Goal: Information Seeking & Learning: Learn about a topic

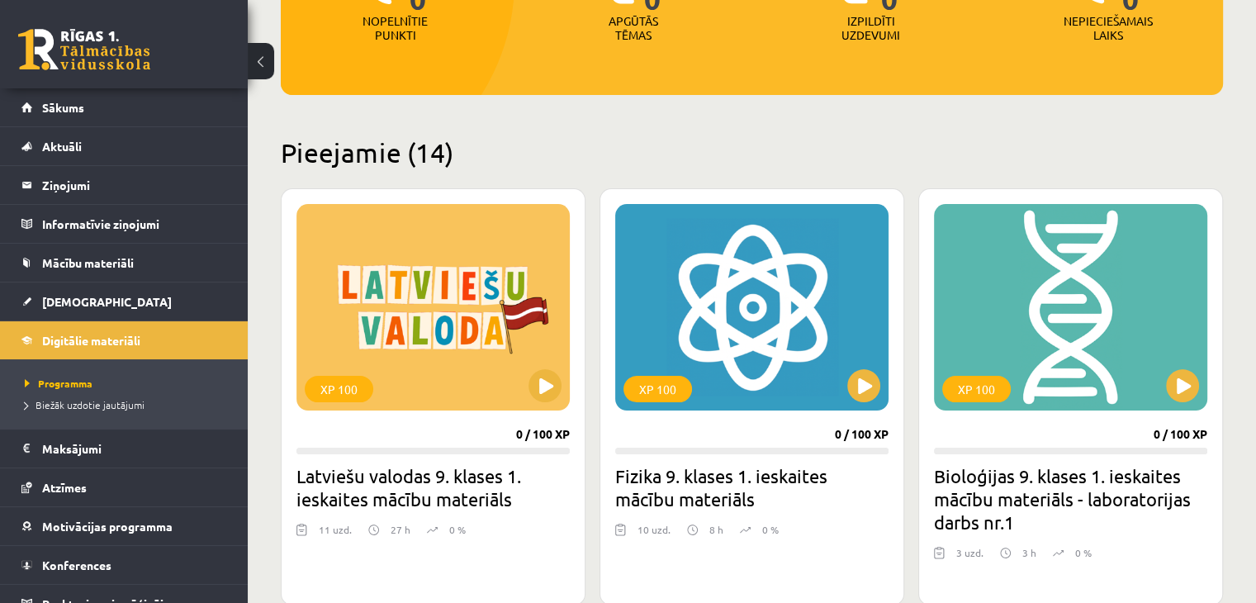
scroll to position [336, 0]
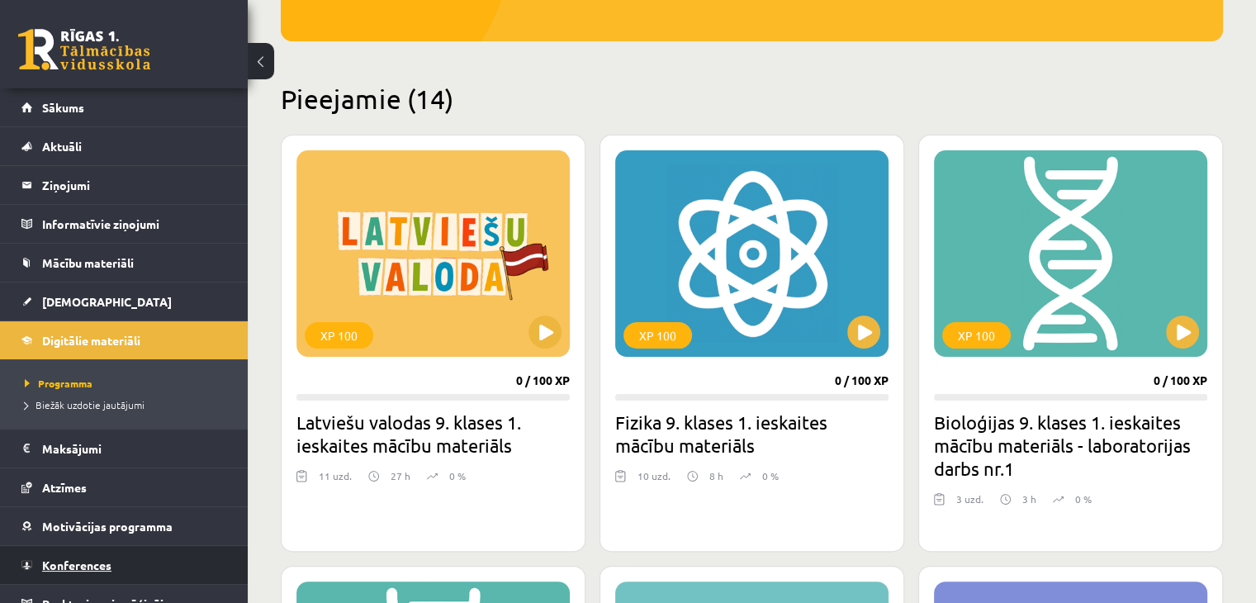
click at [163, 575] on link "Konferences" at bounding box center [124, 565] width 206 height 38
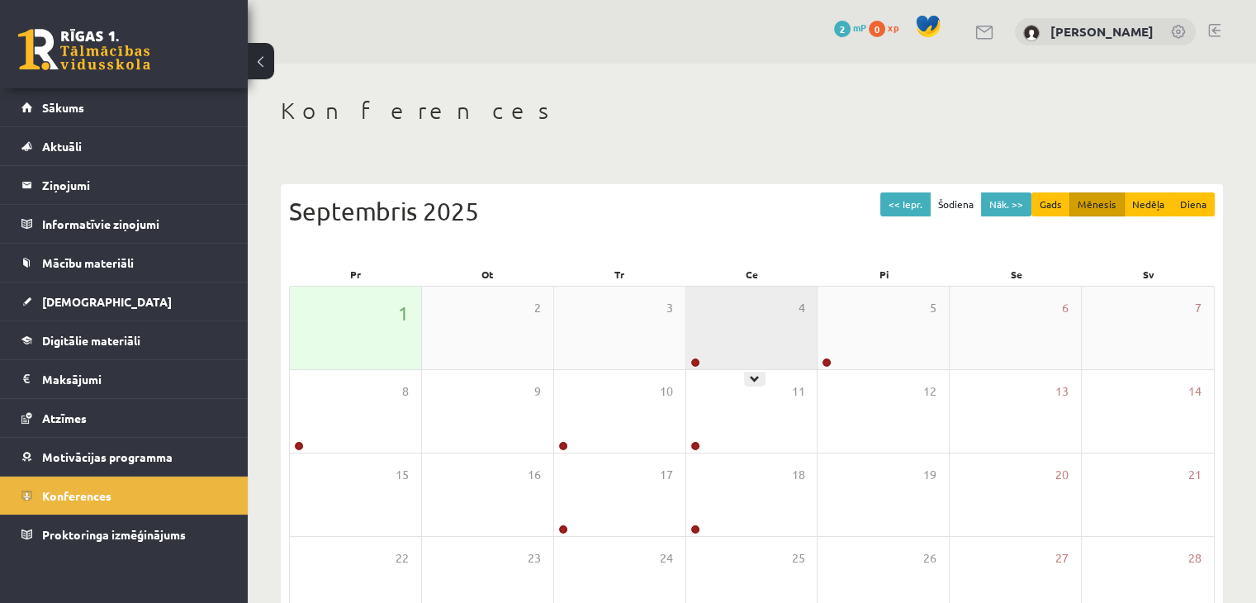
click at [791, 299] on div "4" at bounding box center [751, 327] width 131 height 83
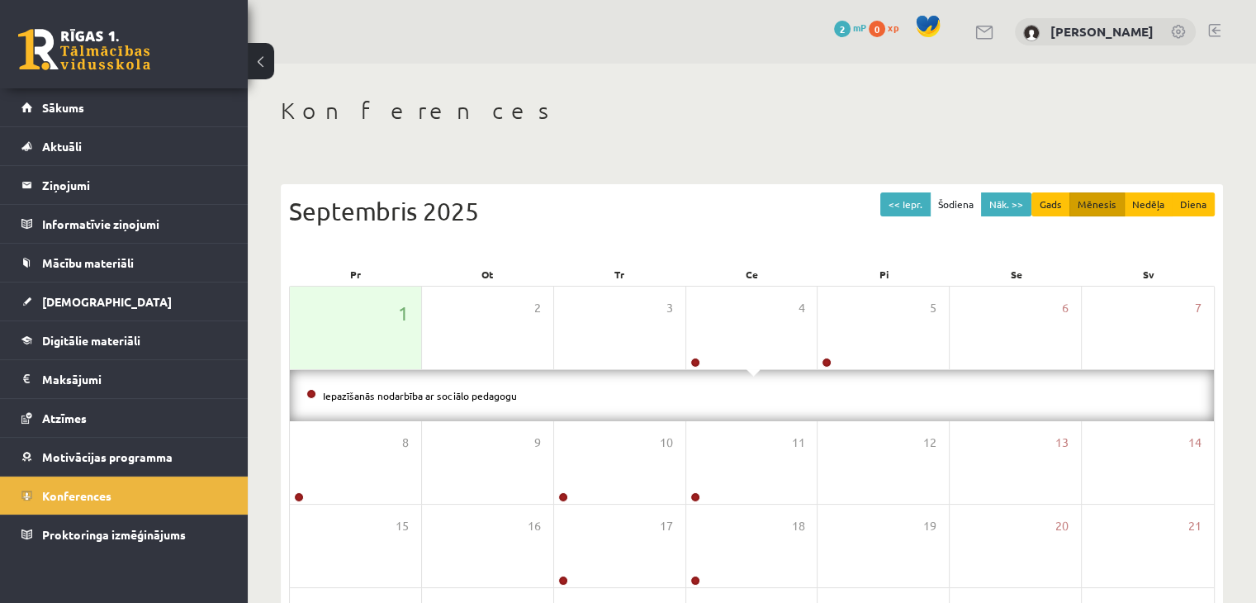
click at [580, 410] on div "Iepazīšanās nodarbība ar sociālo pedagogu" at bounding box center [752, 395] width 924 height 51
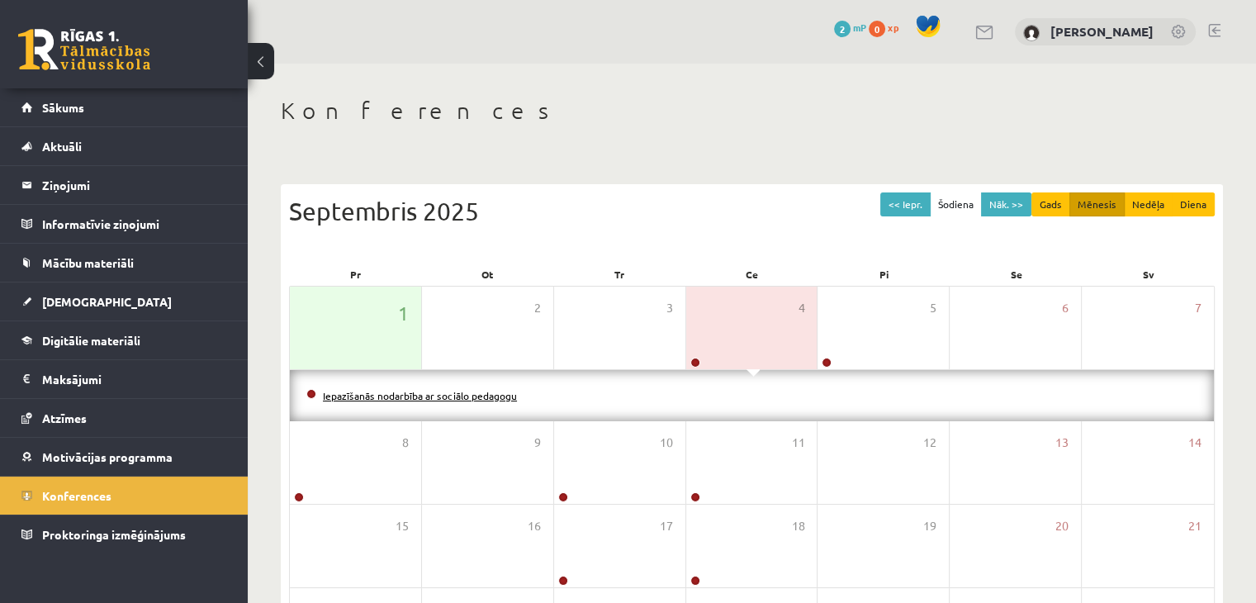
click at [495, 398] on link "Iepazīšanās nodarbība ar sociālo pedagogu" at bounding box center [420, 395] width 194 height 13
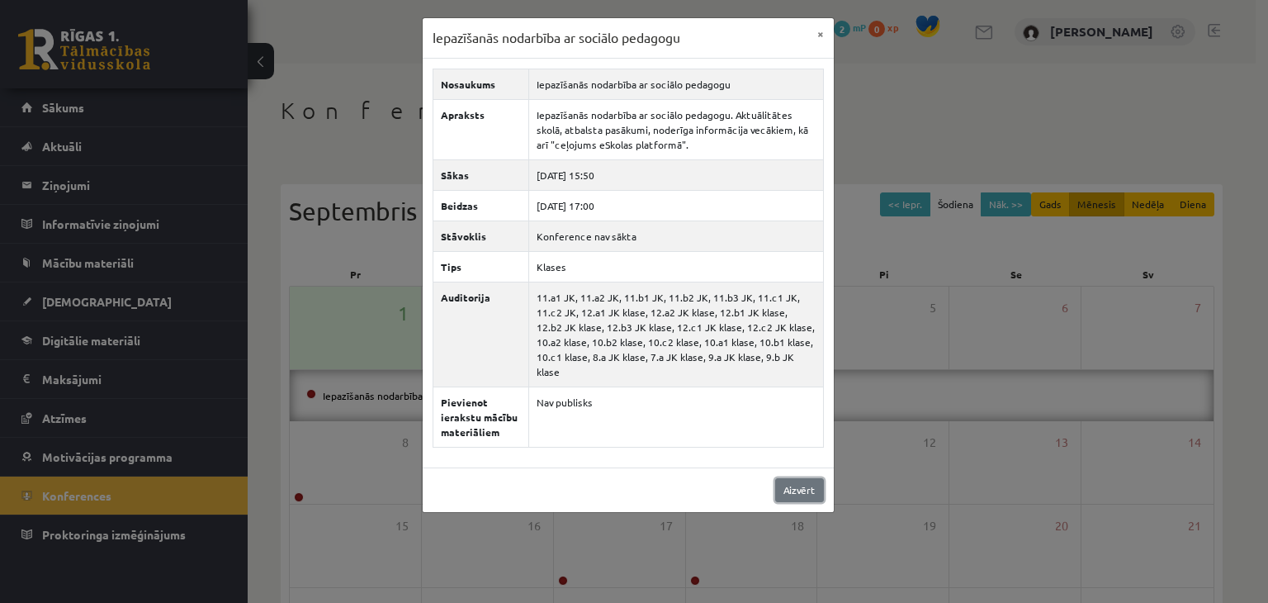
click at [809, 478] on link "Aizvērt" at bounding box center [799, 490] width 49 height 24
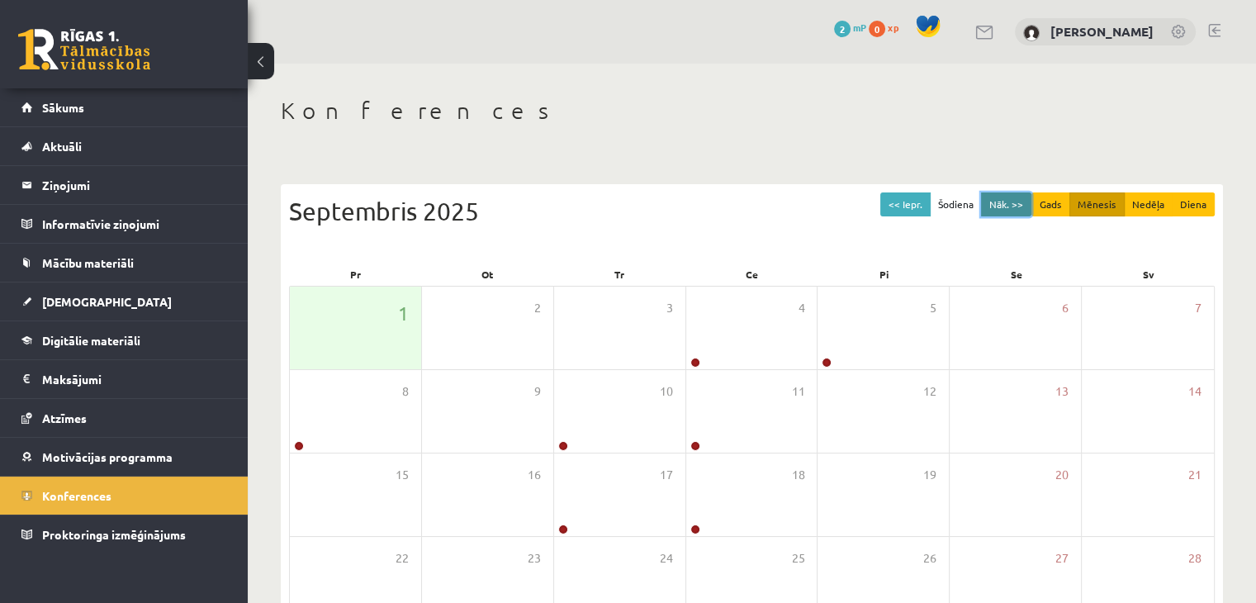
click at [994, 206] on button "Nāk. >>" at bounding box center [1006, 204] width 50 height 24
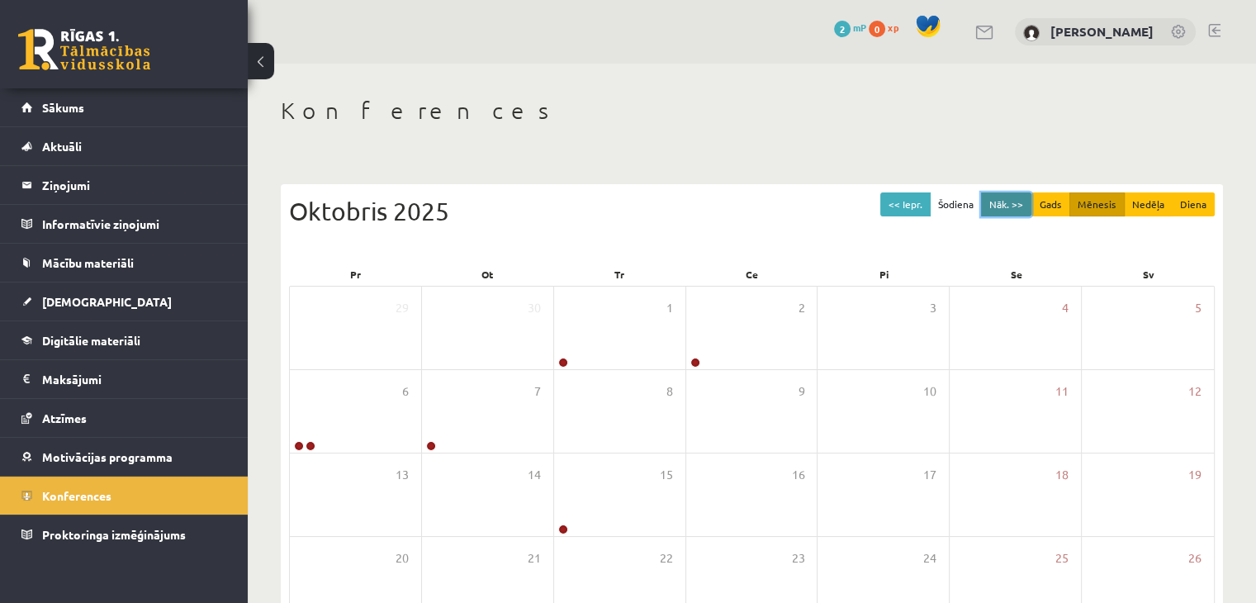
click at [995, 205] on button "Nāk. >>" at bounding box center [1006, 204] width 50 height 24
click at [905, 201] on button "<< Iepr." at bounding box center [905, 204] width 50 height 24
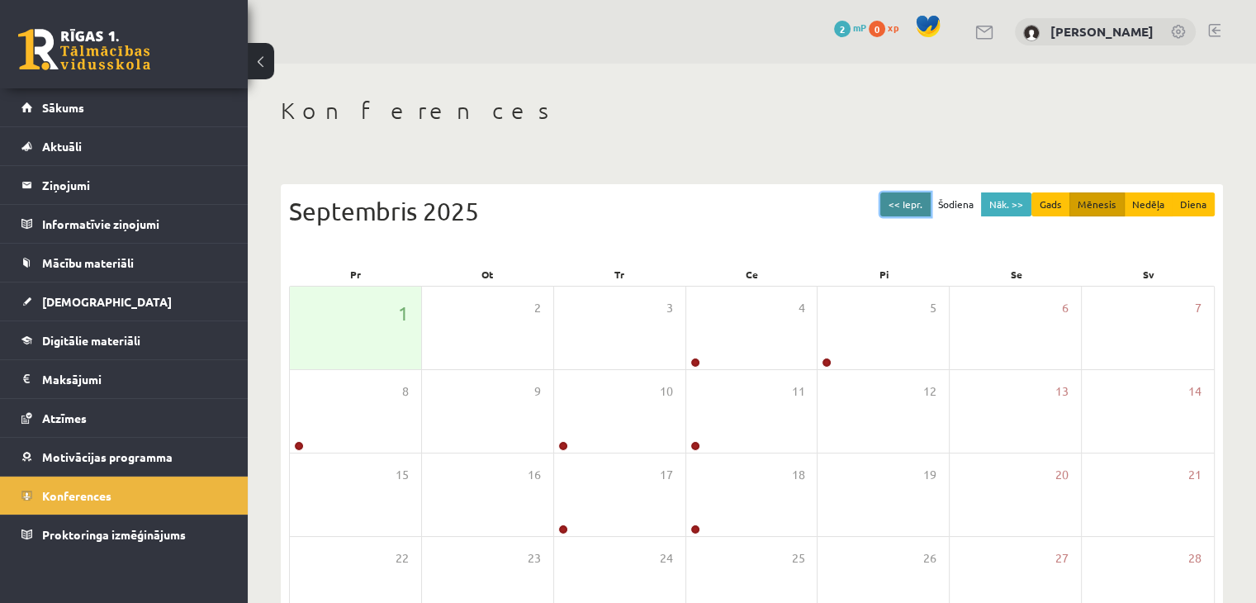
click at [905, 201] on button "<< Iepr." at bounding box center [905, 204] width 50 height 24
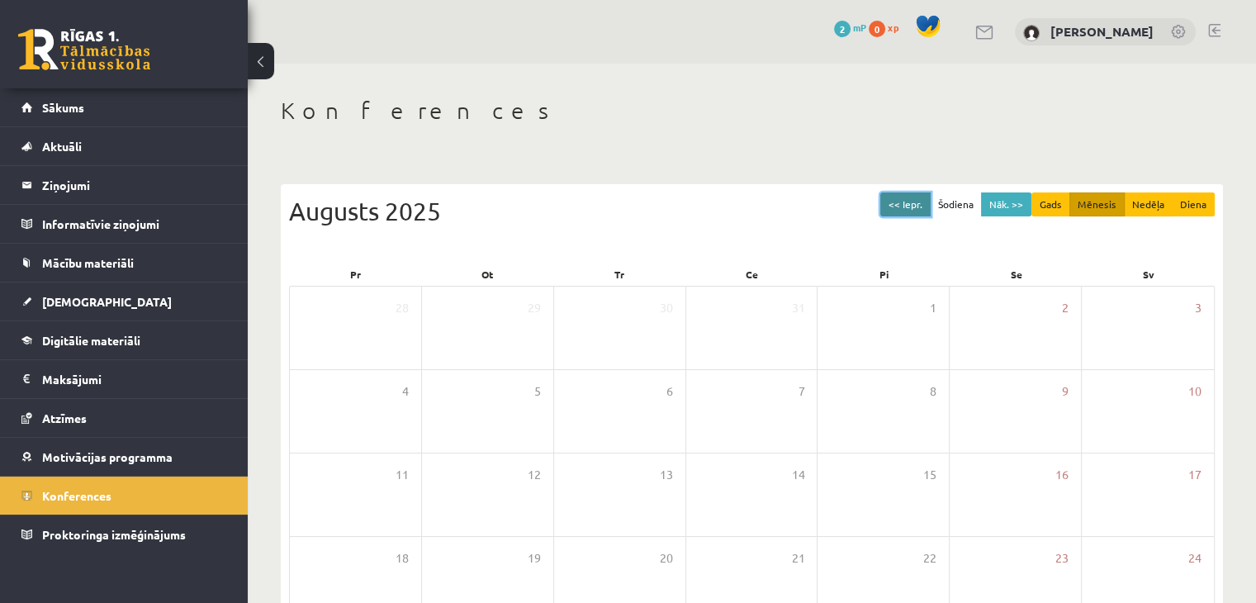
click at [905, 201] on button "<< Iepr." at bounding box center [905, 204] width 50 height 24
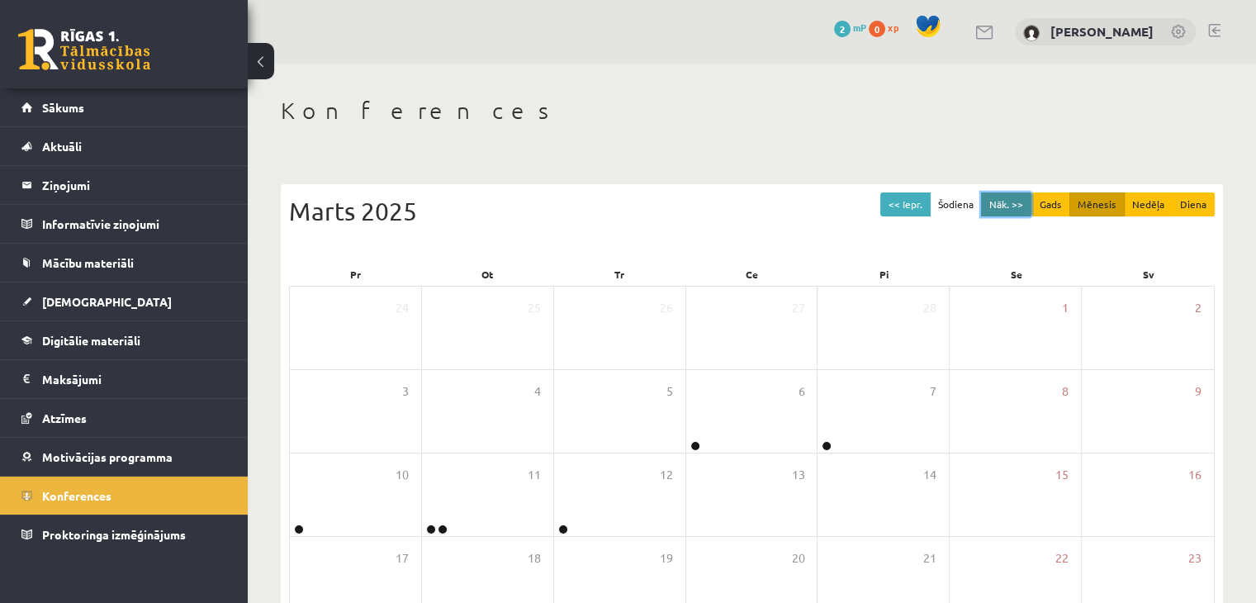
click at [1010, 202] on button "Nāk. >>" at bounding box center [1006, 204] width 50 height 24
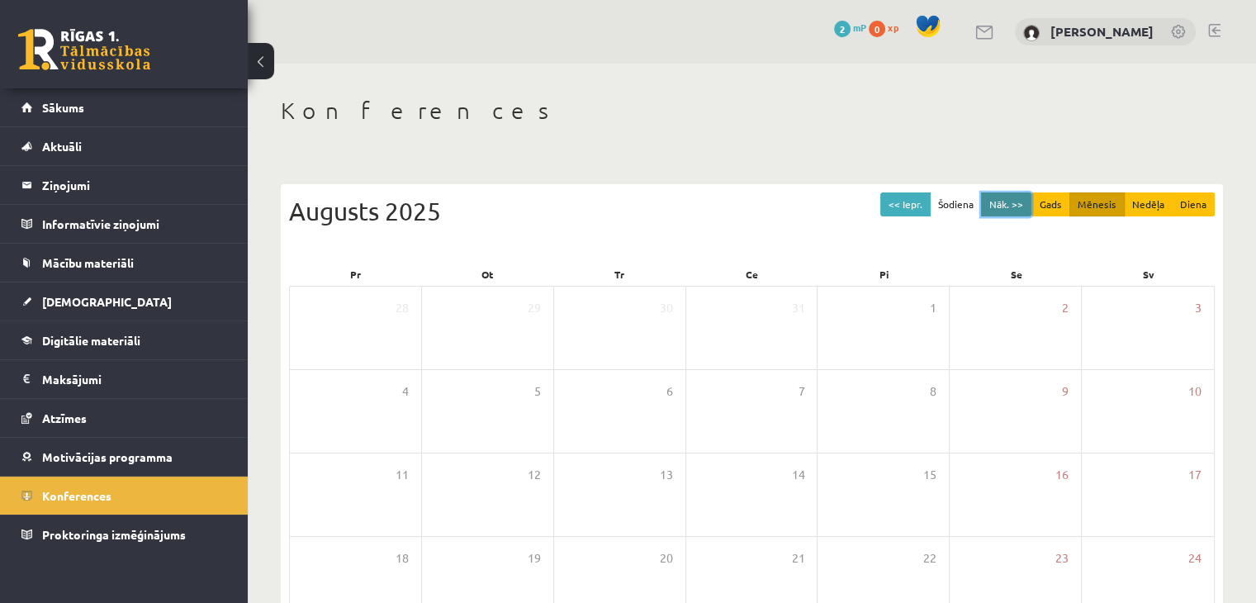
click at [1010, 202] on button "Nāk. >>" at bounding box center [1006, 204] width 50 height 24
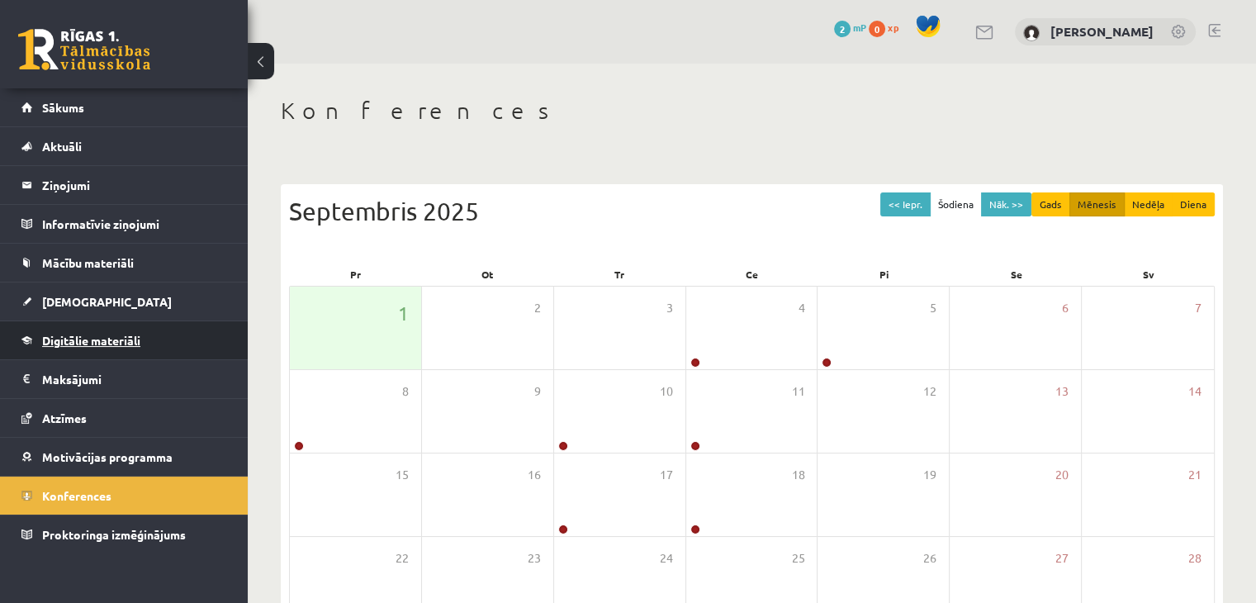
click at [155, 331] on link "Digitālie materiāli" at bounding box center [124, 340] width 206 height 38
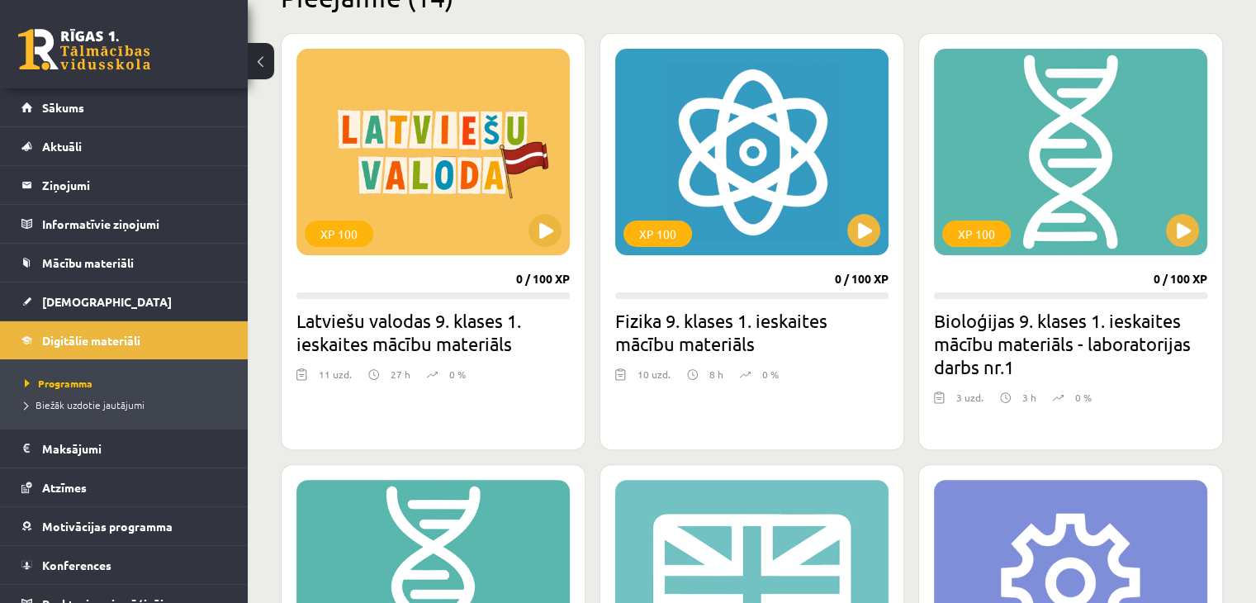
scroll to position [414, 0]
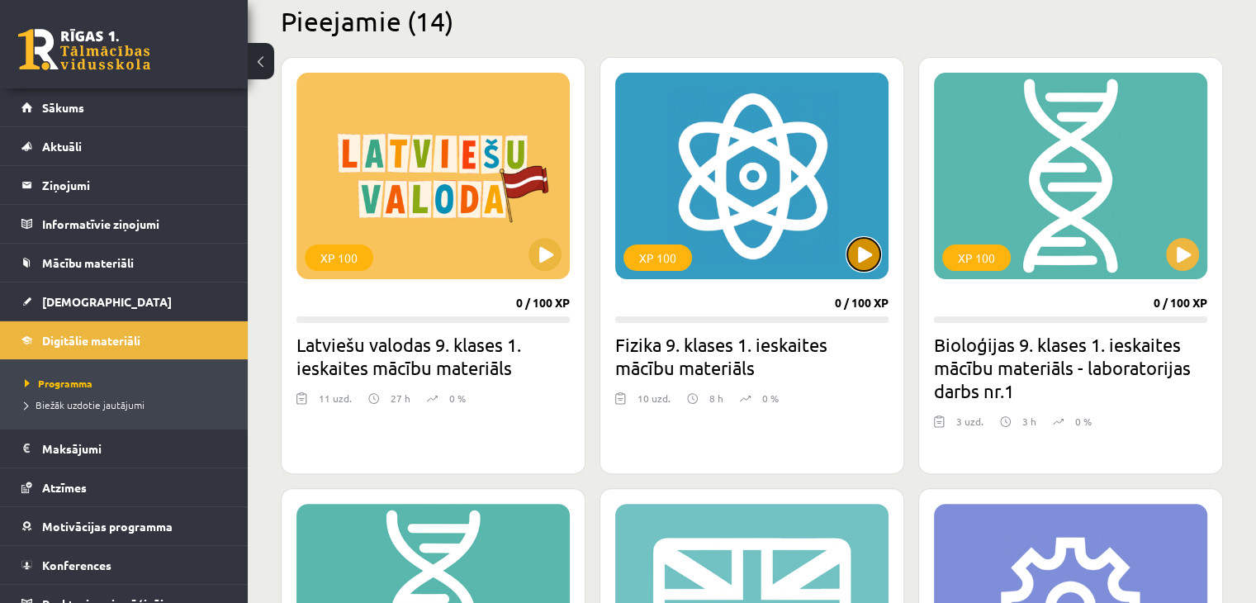
click at [858, 250] on button at bounding box center [863, 254] width 33 height 33
click at [765, 239] on div "XP 100" at bounding box center [751, 176] width 273 height 206
click at [752, 348] on h2 "Fizika 9. klases 1. ieskaites mācību materiāls" at bounding box center [751, 356] width 273 height 46
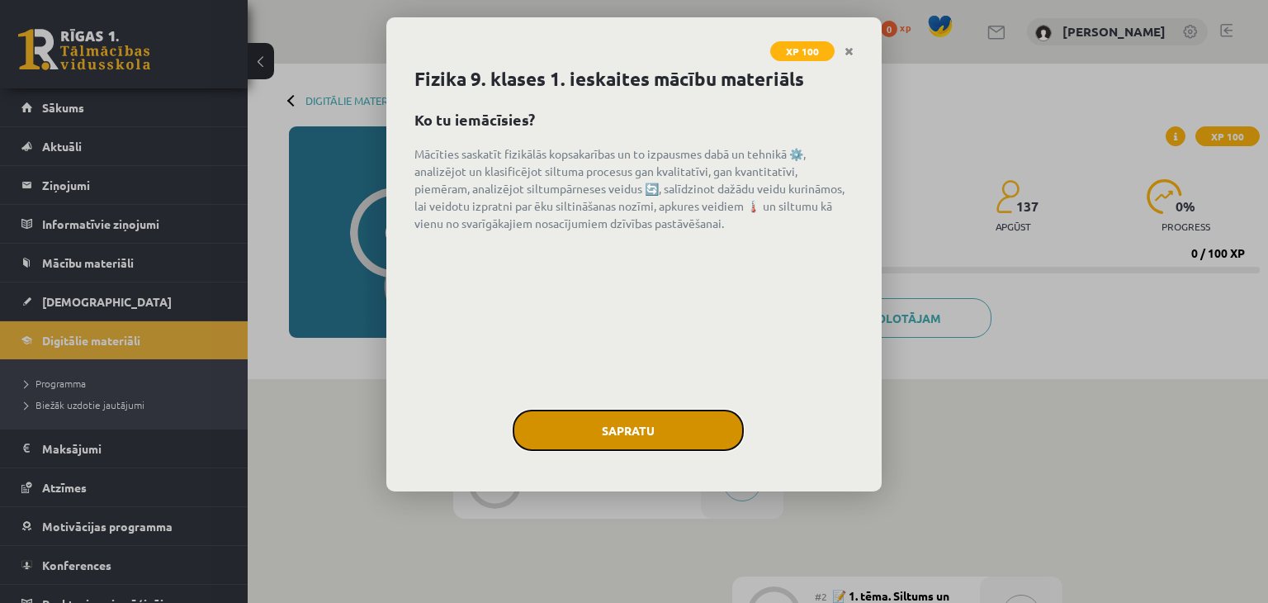
click at [675, 443] on button "Sapratu" at bounding box center [628, 430] width 231 height 41
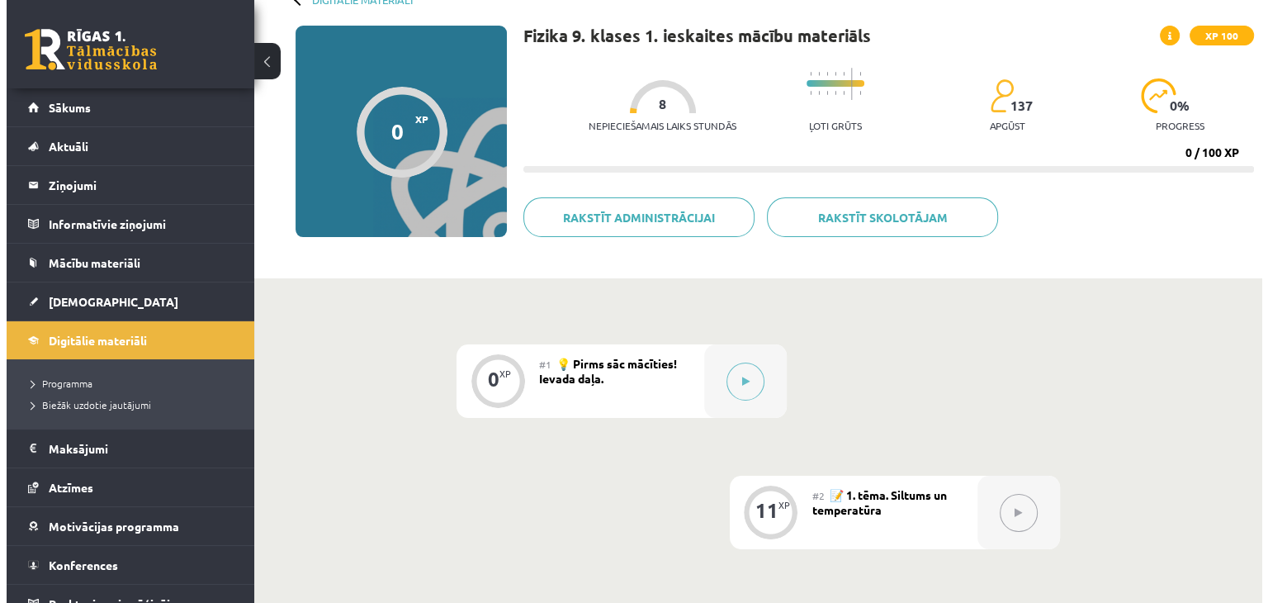
scroll to position [98, 0]
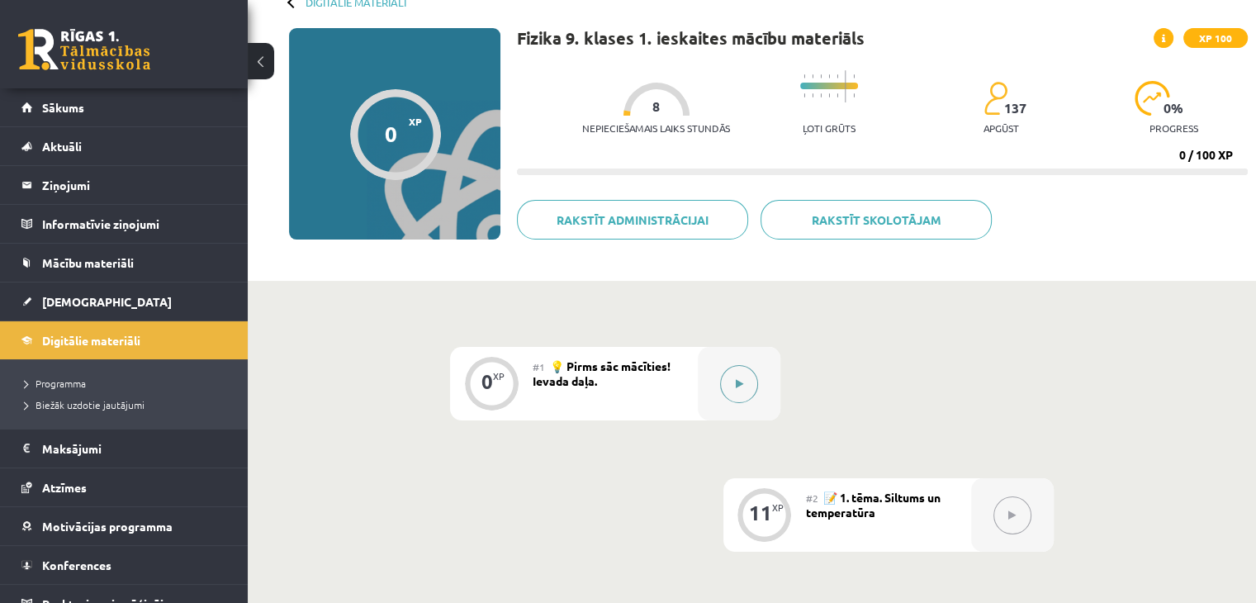
click at [733, 387] on button at bounding box center [739, 384] width 38 height 38
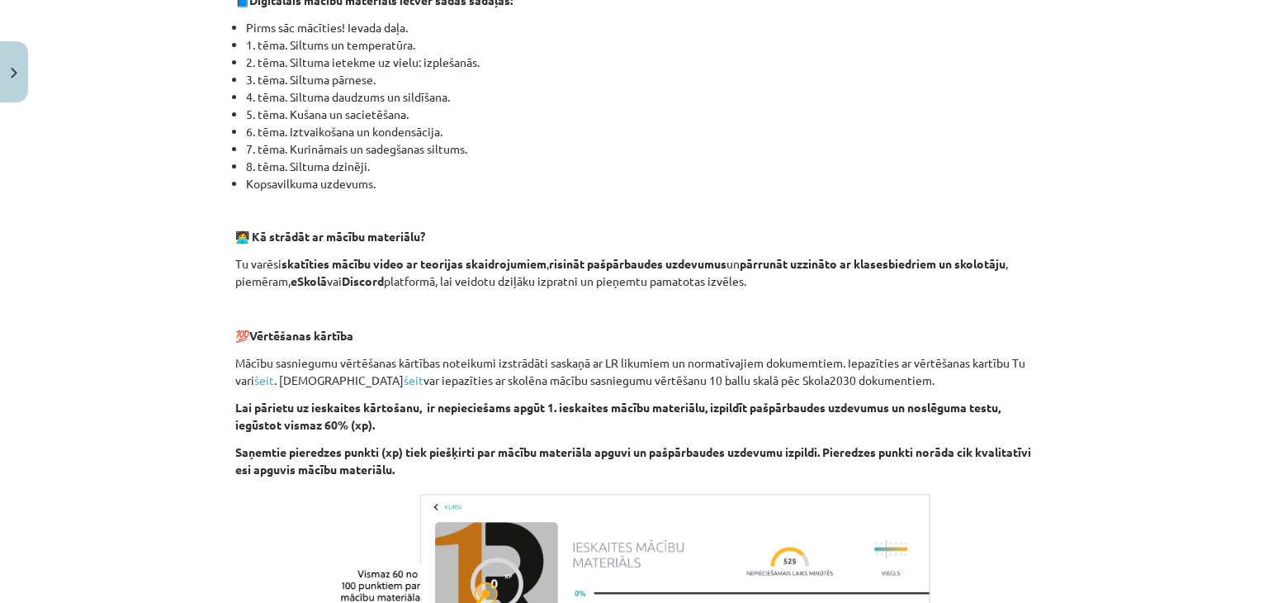
scroll to position [797, 0]
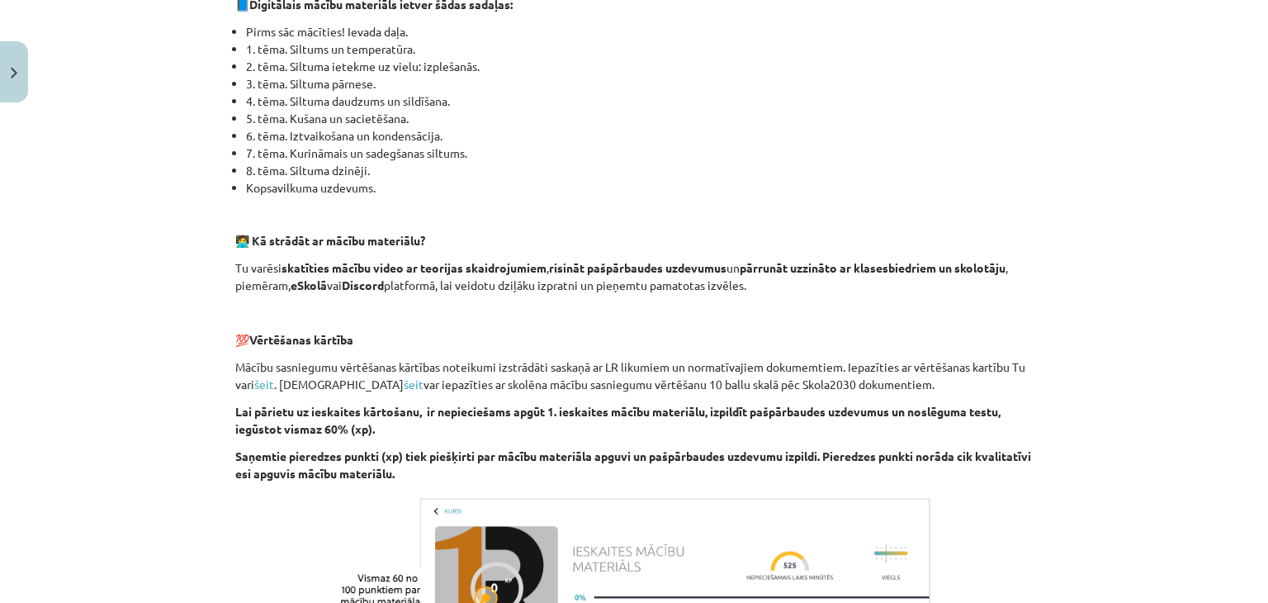
click at [283, 400] on div "👋 Esi sveicināts priekšmeta Fizika 1. ieskaites mācību materiāla apguvē. Esmu R…" at bounding box center [634, 117] width 798 height 1236
click at [258, 383] on link "šeit" at bounding box center [264, 383] width 20 height 15
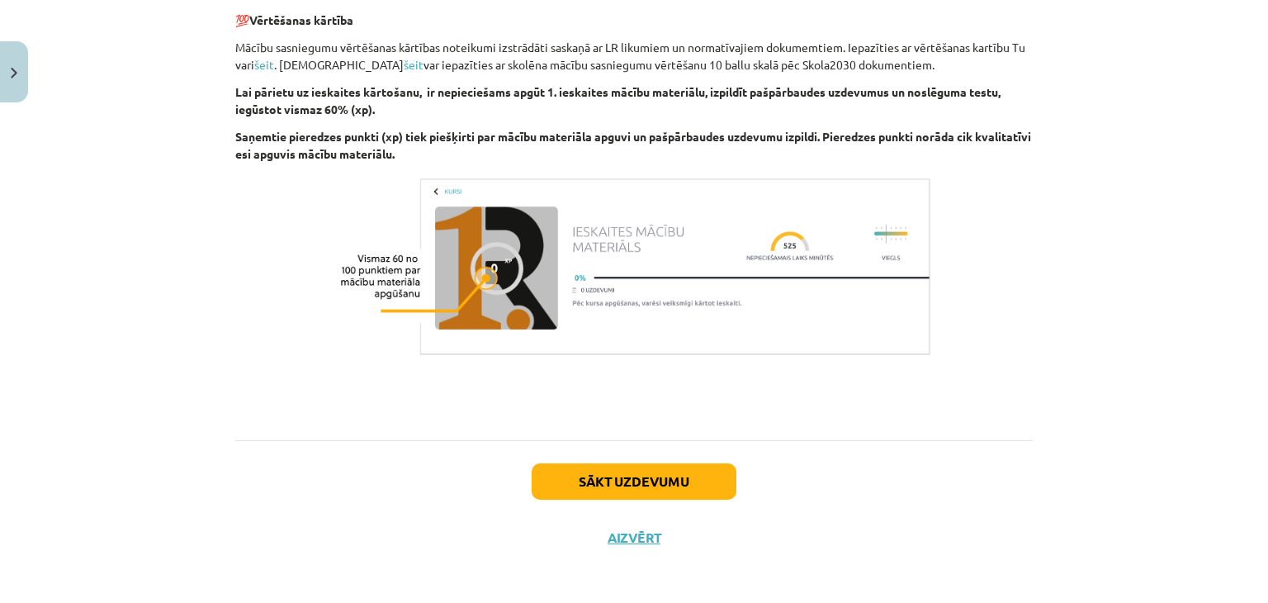
scroll to position [1120, 0]
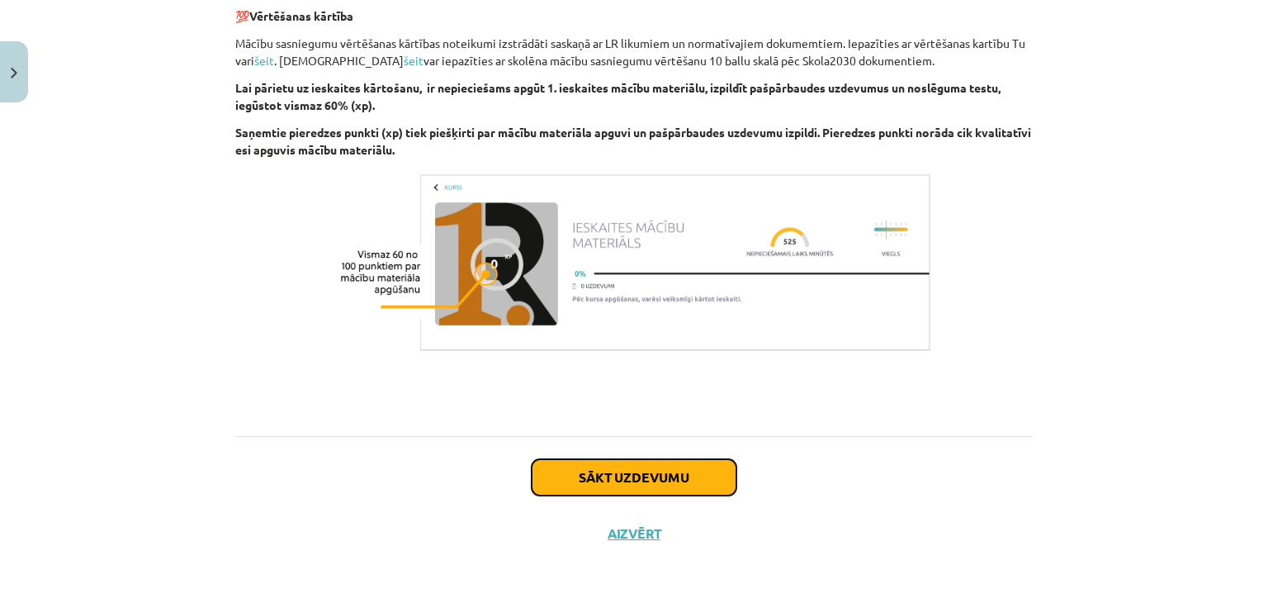
click at [674, 462] on button "Sākt uzdevumu" at bounding box center [634, 477] width 205 height 36
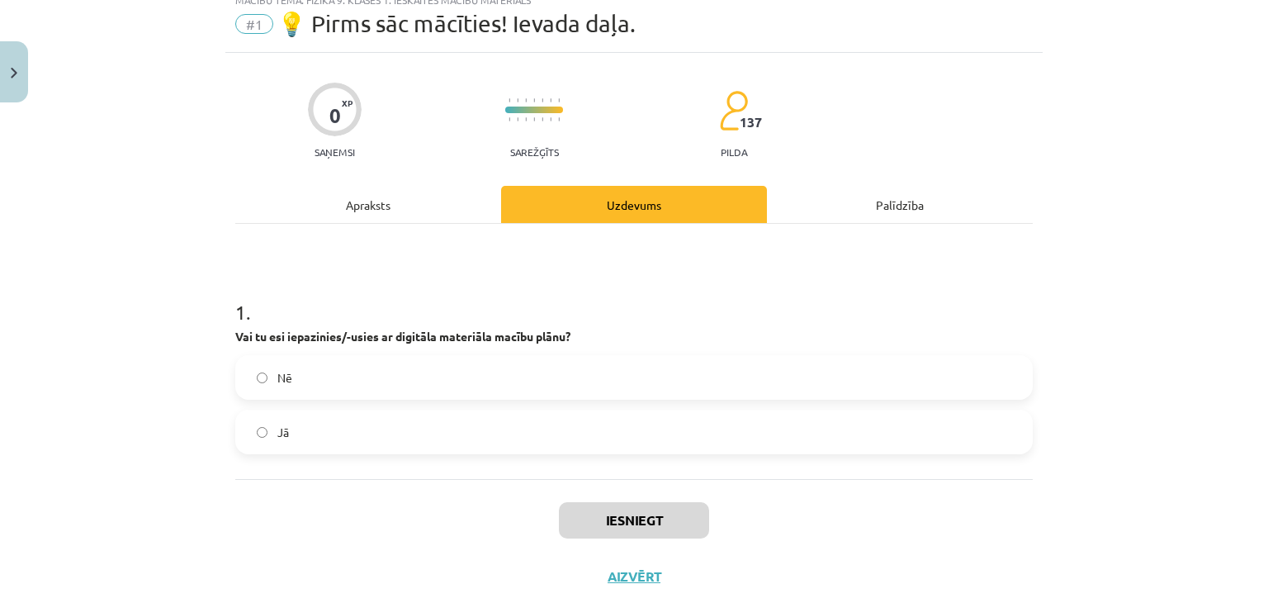
scroll to position [41, 0]
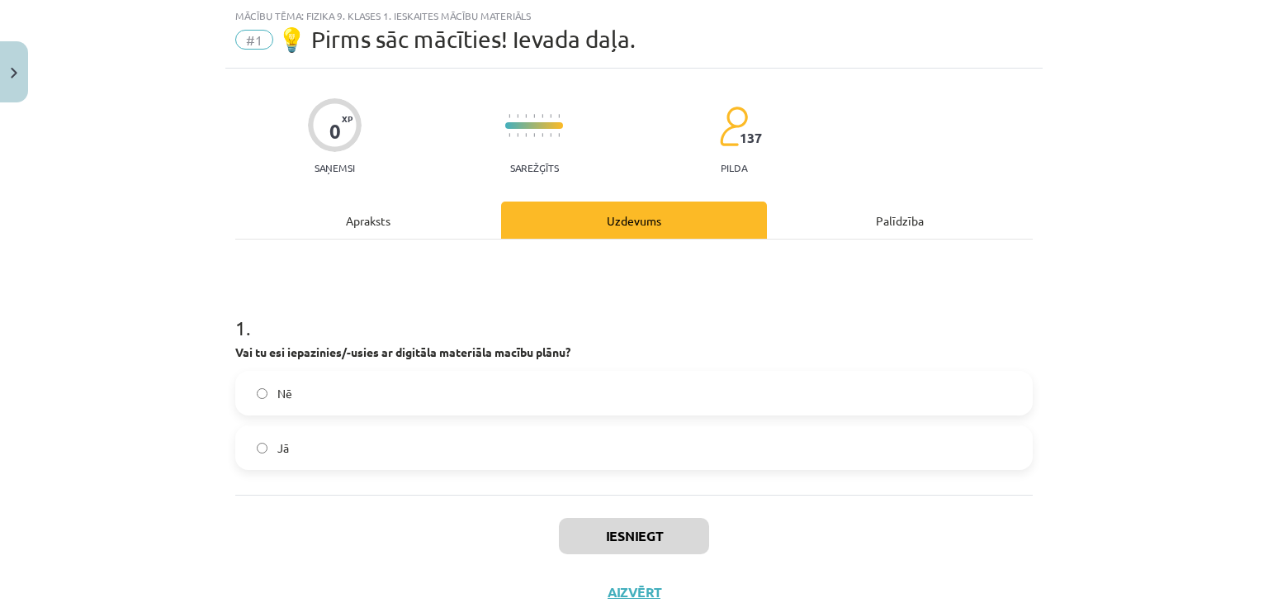
click at [386, 388] on label "Nē" at bounding box center [634, 392] width 794 height 41
click at [394, 442] on label "Jā" at bounding box center [634, 447] width 794 height 41
click at [381, 229] on div "Apraksts" at bounding box center [368, 219] width 266 height 37
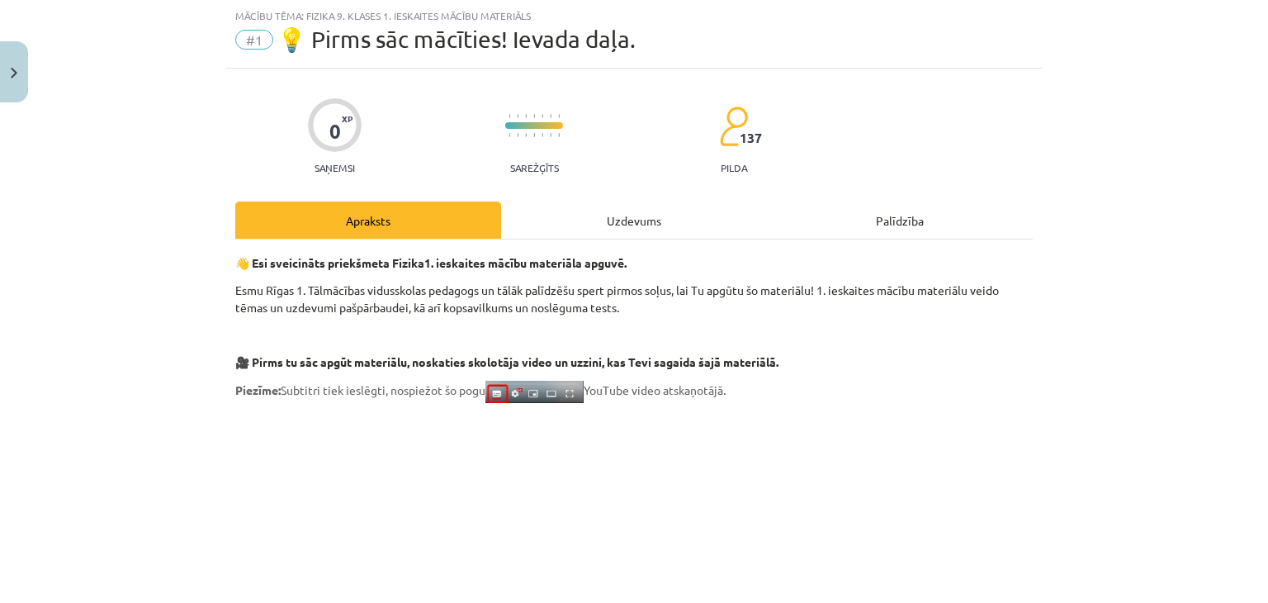
click at [554, 220] on div "Uzdevums" at bounding box center [634, 219] width 266 height 37
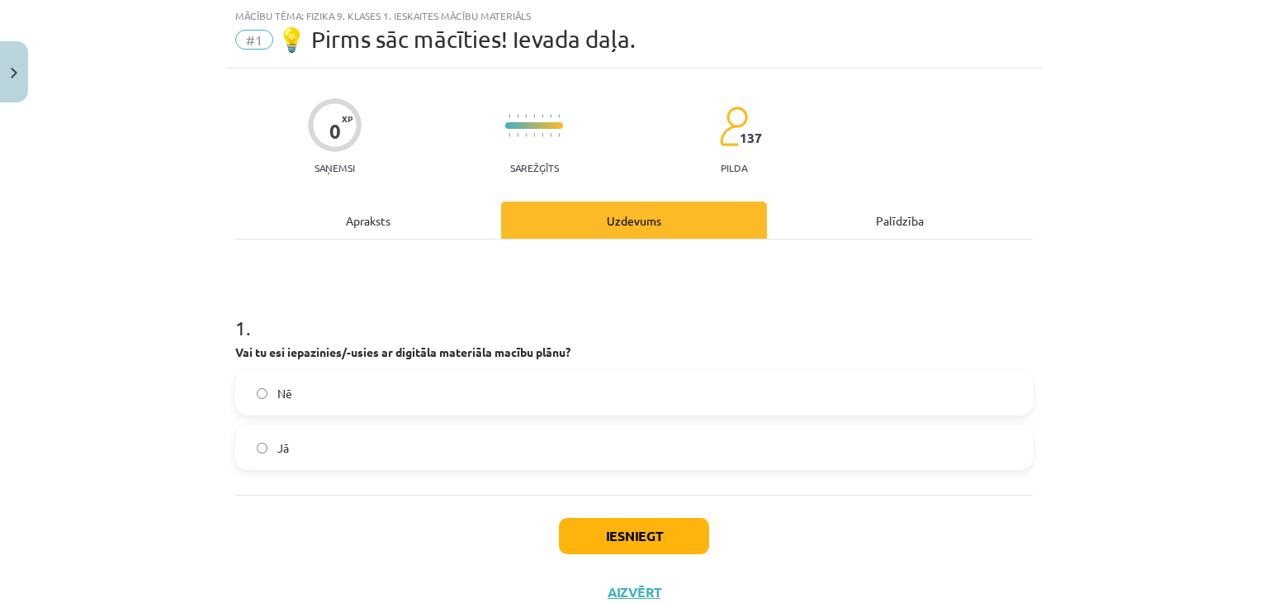
click at [855, 224] on div "Palīdzība" at bounding box center [900, 219] width 266 height 37
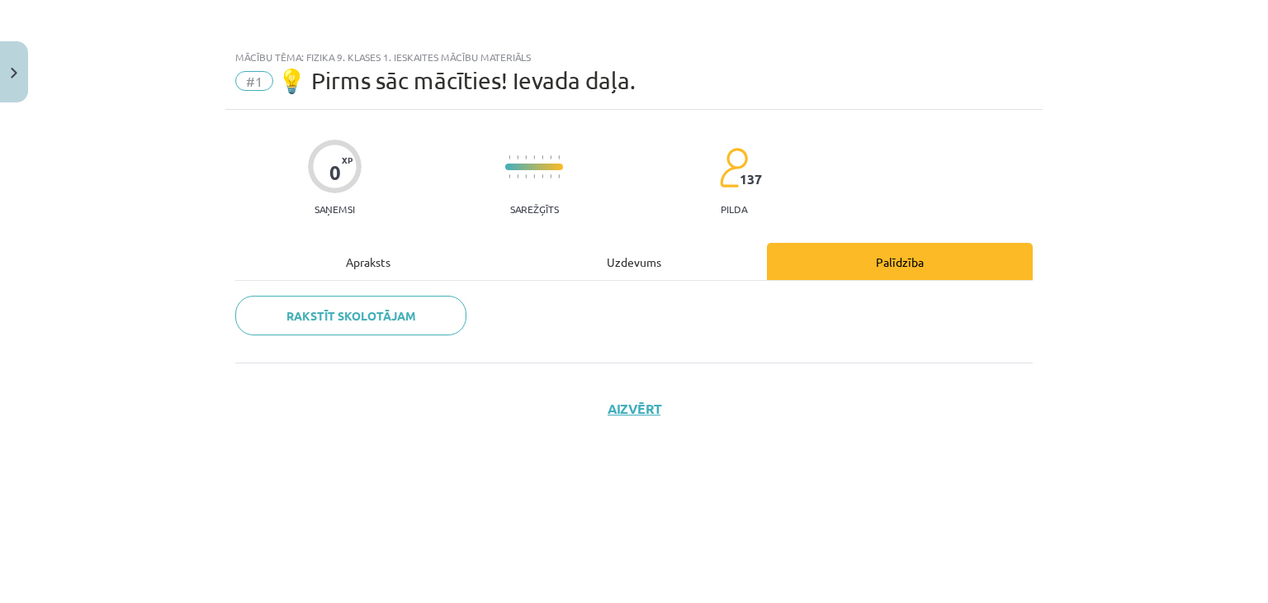
click at [646, 264] on div "Uzdevums" at bounding box center [634, 261] width 266 height 37
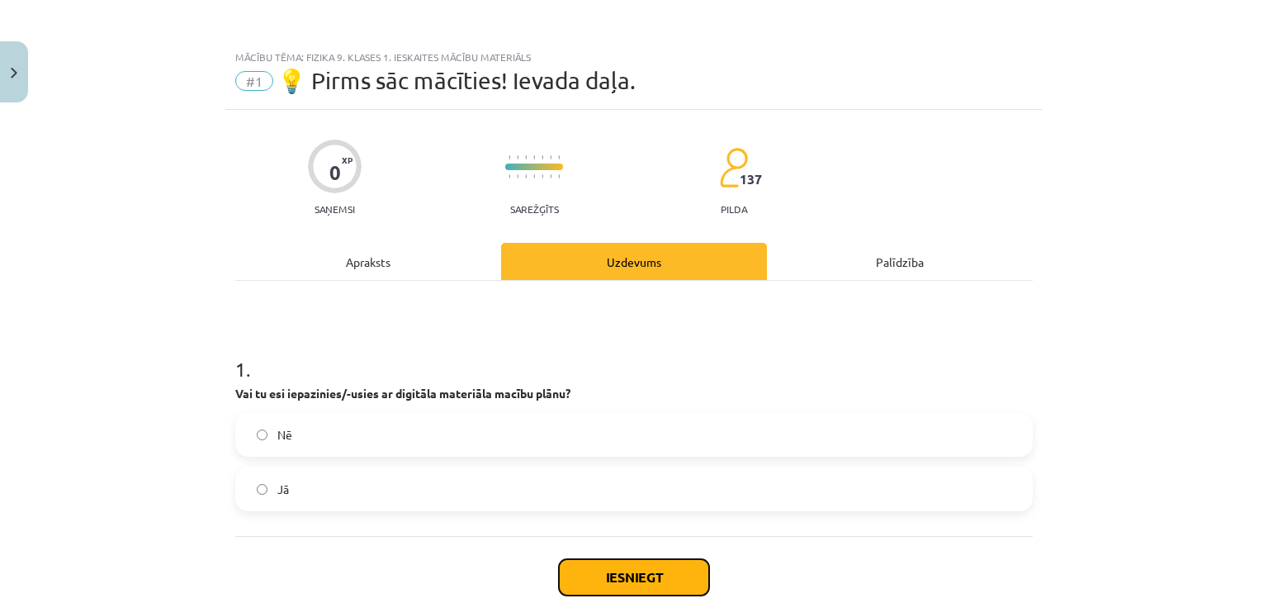
click at [608, 560] on button "Iesniegt" at bounding box center [634, 577] width 150 height 36
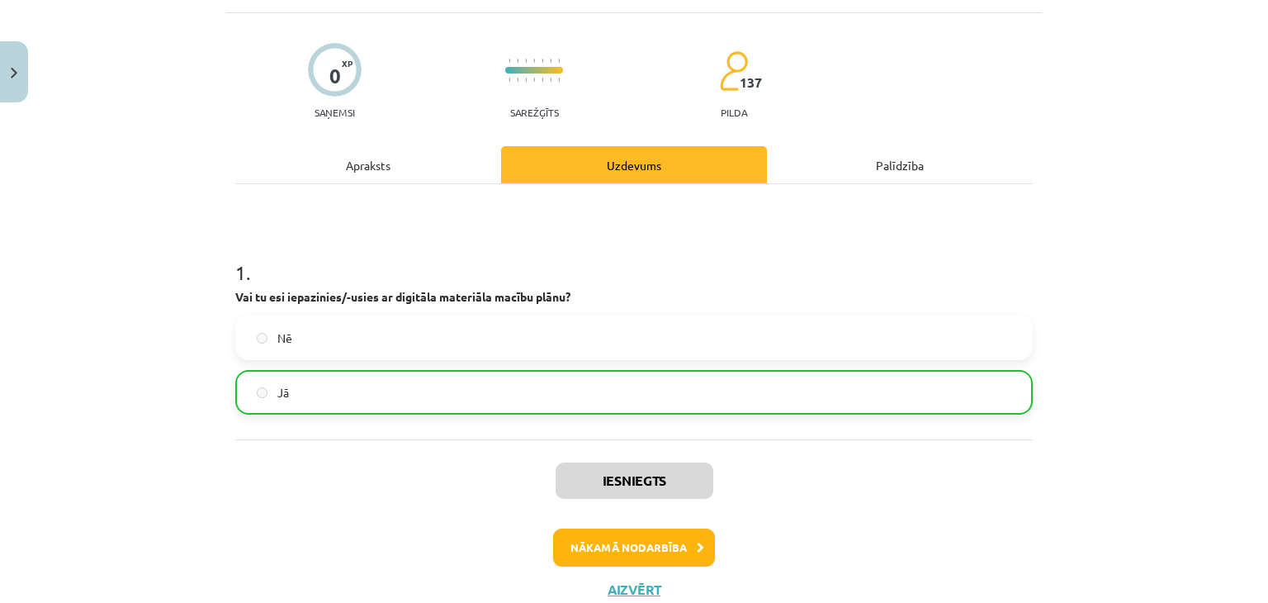
scroll to position [99, 0]
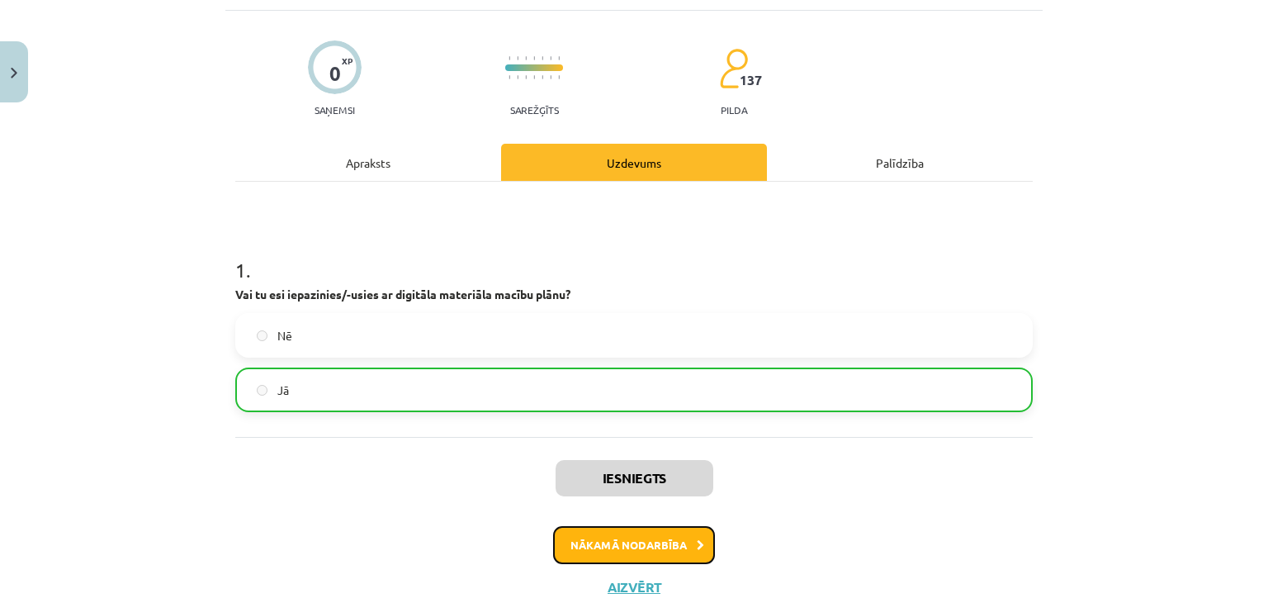
click at [654, 535] on button "Nākamā nodarbība" at bounding box center [634, 545] width 162 height 38
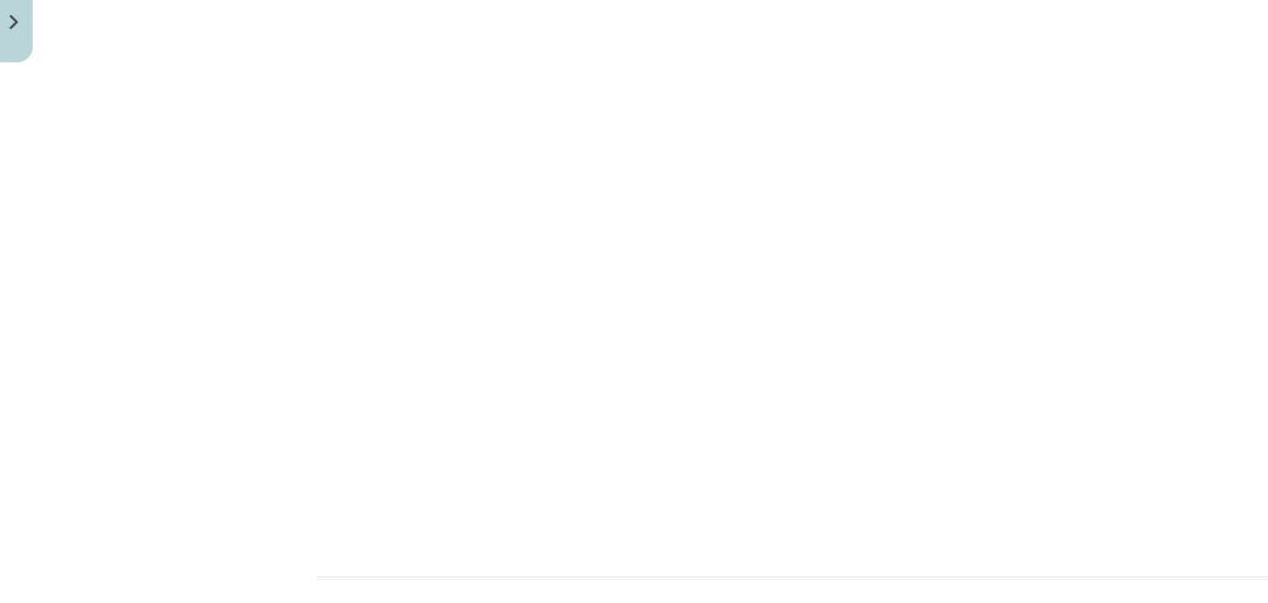
scroll to position [914, 0]
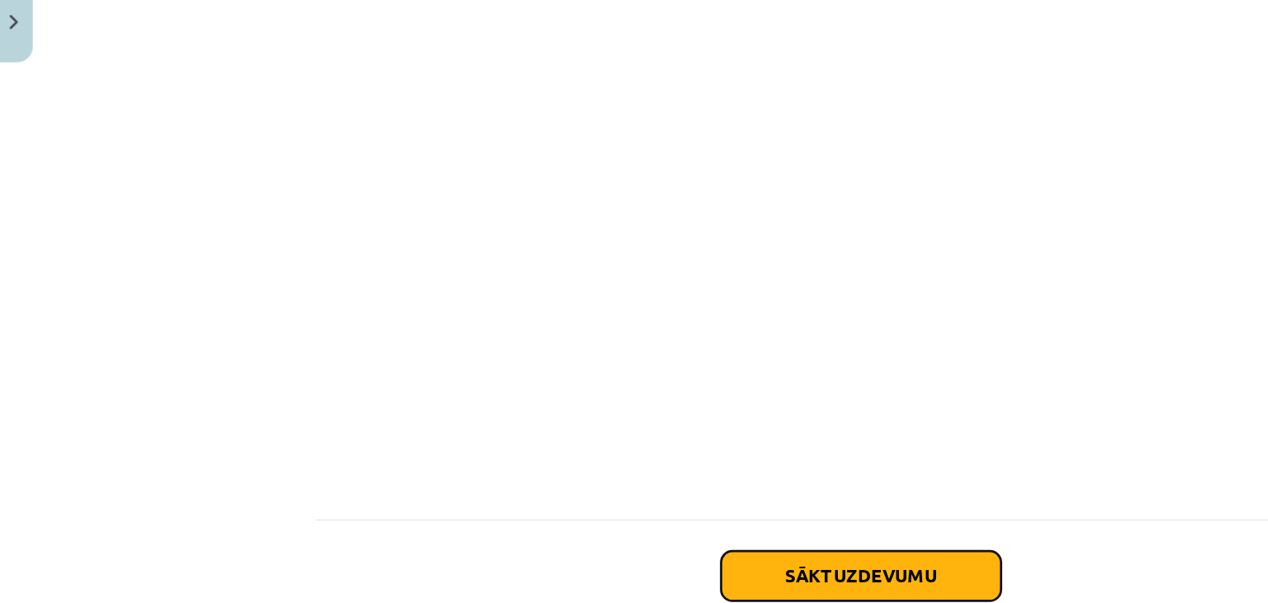
click at [588, 476] on button "Sākt uzdevumu" at bounding box center [634, 478] width 205 height 36
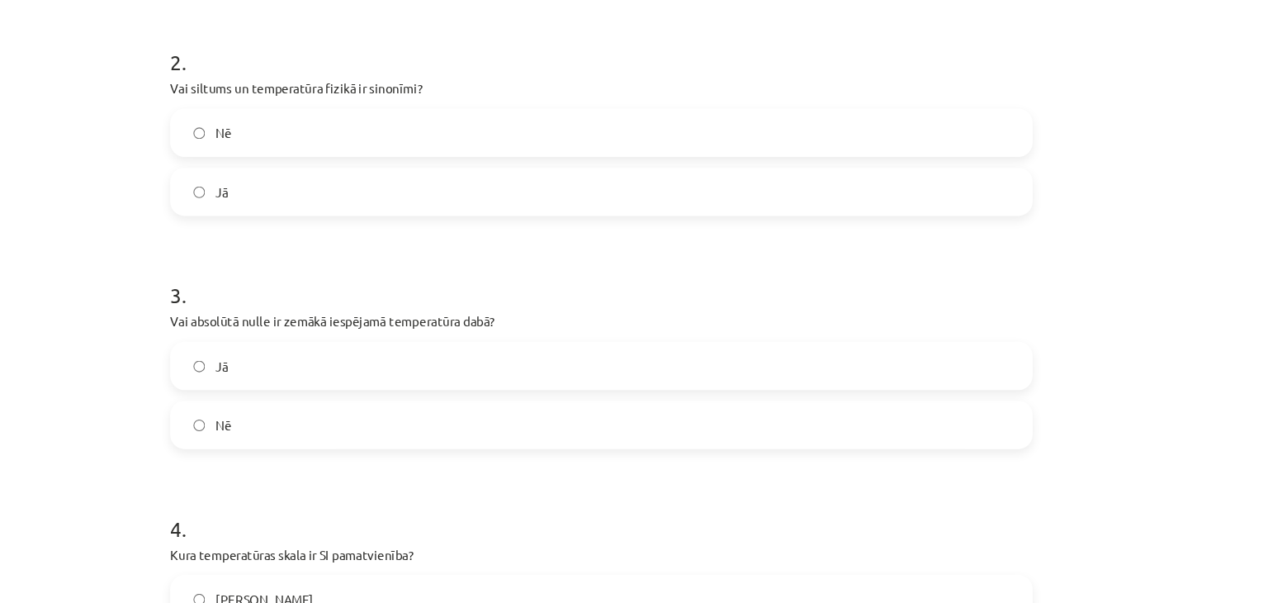
scroll to position [640, 0]
click at [258, 397] on label "Nē" at bounding box center [634, 388] width 794 height 41
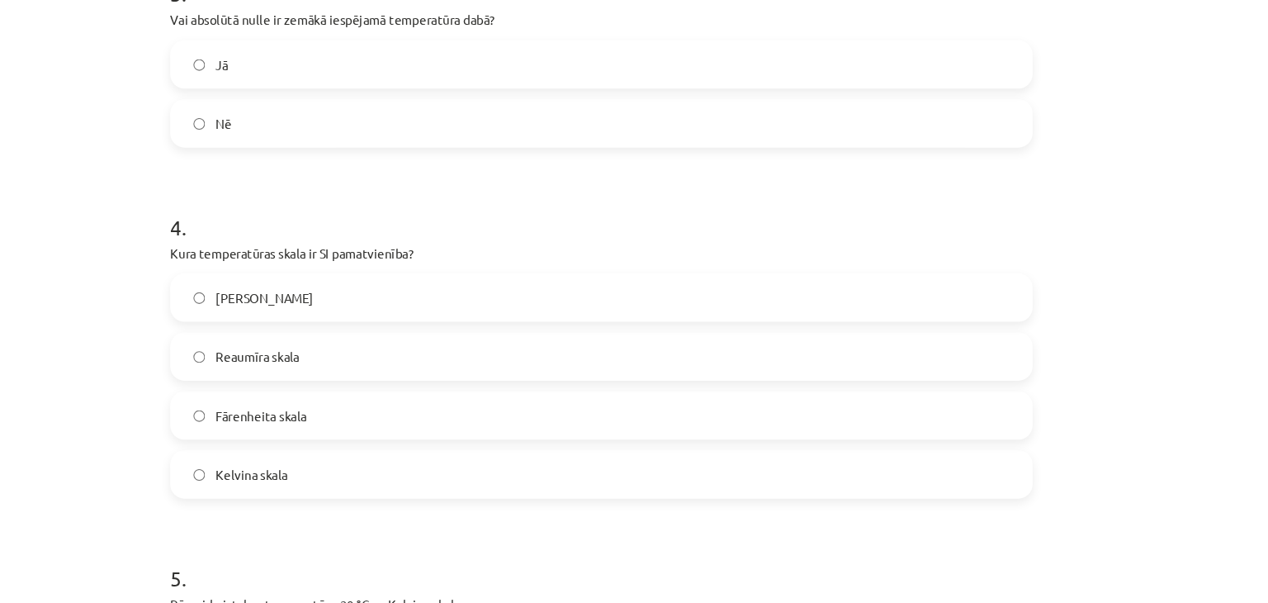
scroll to position [916, 0]
click at [237, 438] on label "Kelvina skala" at bounding box center [634, 436] width 794 height 41
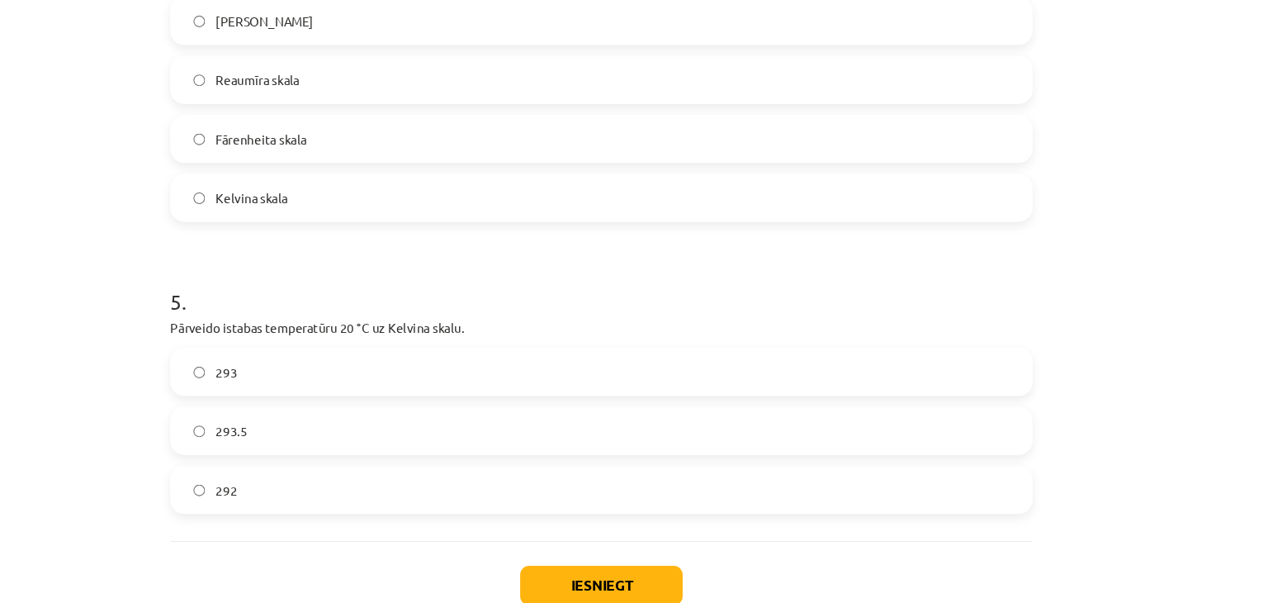
scroll to position [1174, 0]
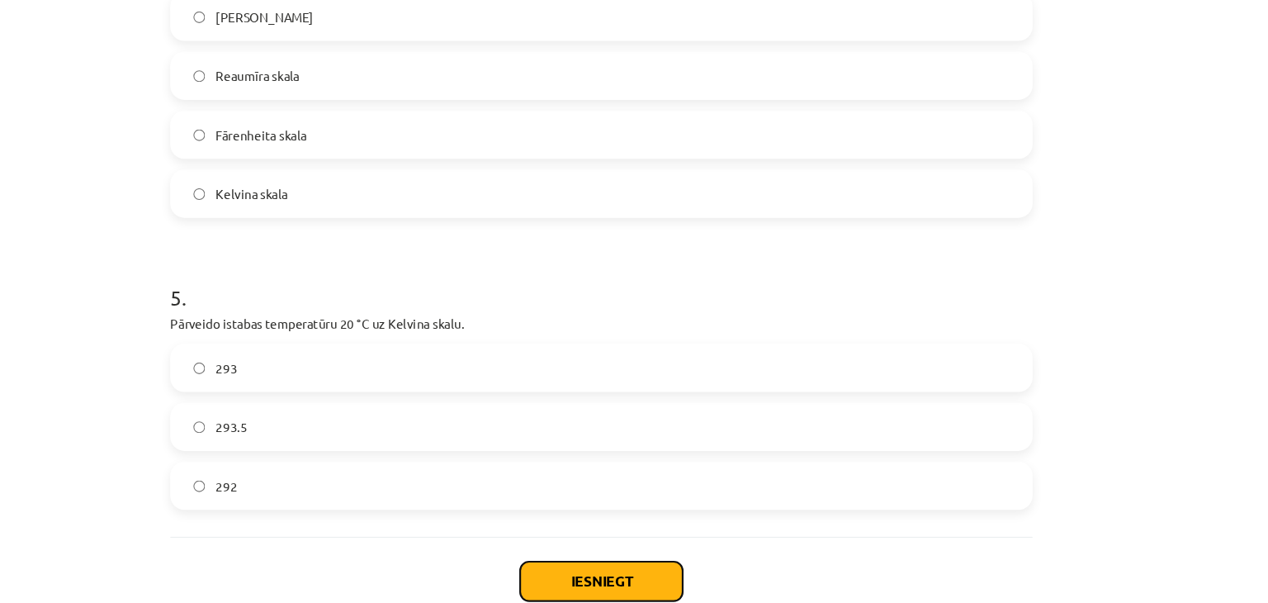
click at [623, 544] on button "Iesniegt" at bounding box center [634, 537] width 150 height 36
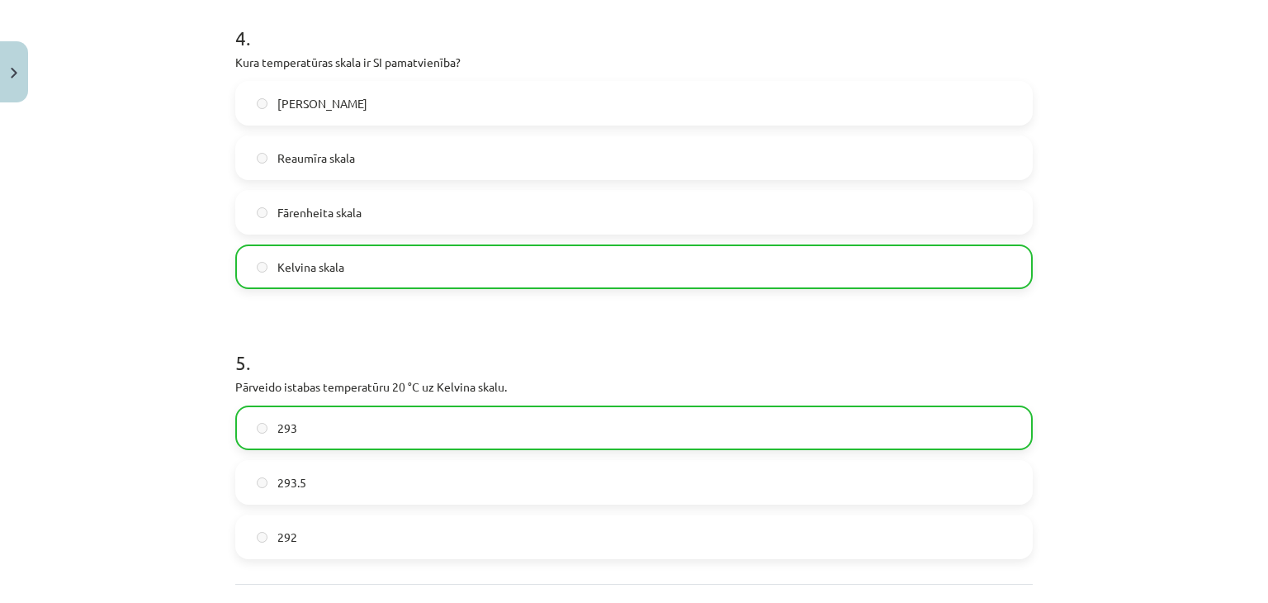
scroll to position [1285, 0]
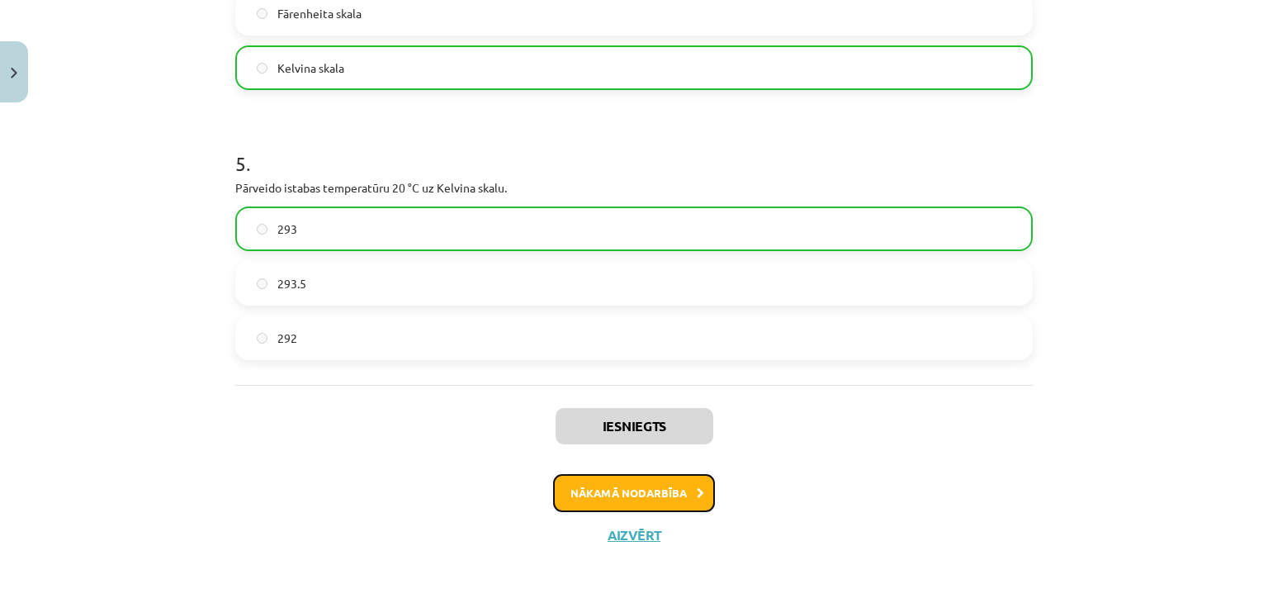
click at [614, 485] on button "Nākamā nodarbība" at bounding box center [634, 493] width 162 height 38
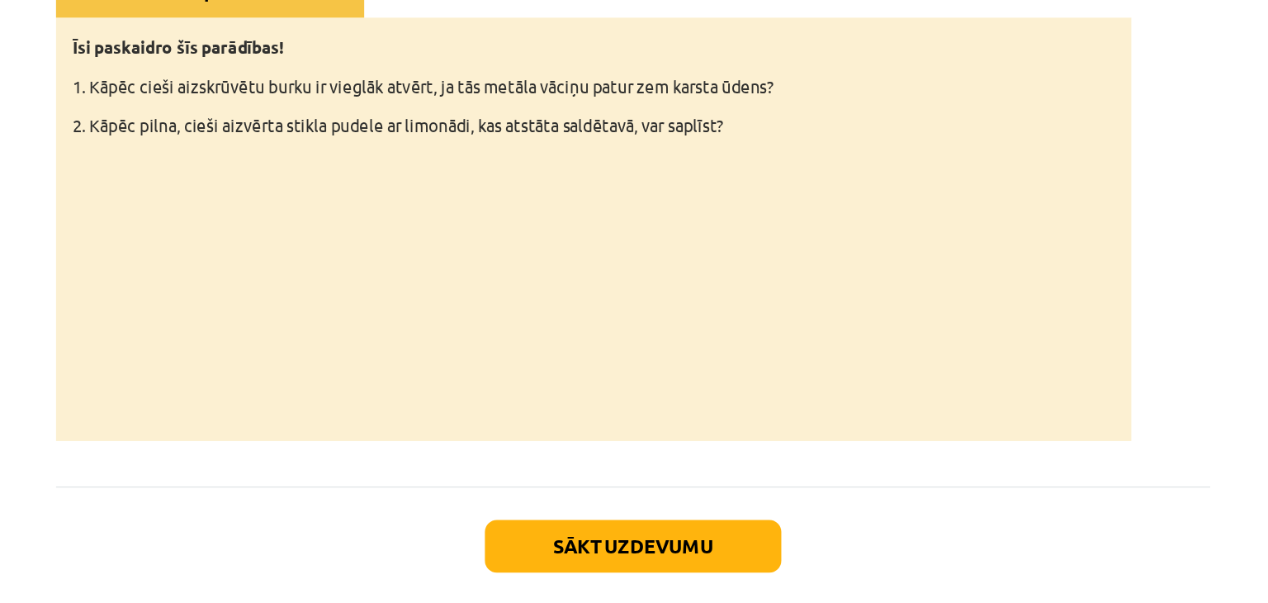
scroll to position [98, 0]
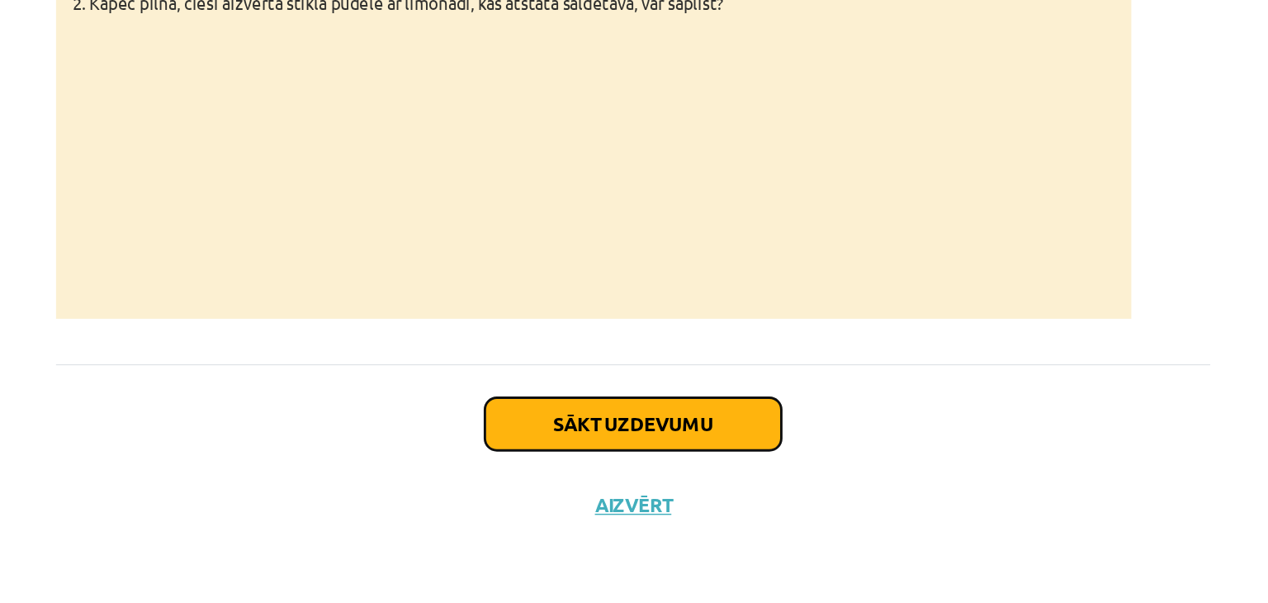
click at [539, 478] on button "Sākt uzdevumu" at bounding box center [634, 479] width 205 height 36
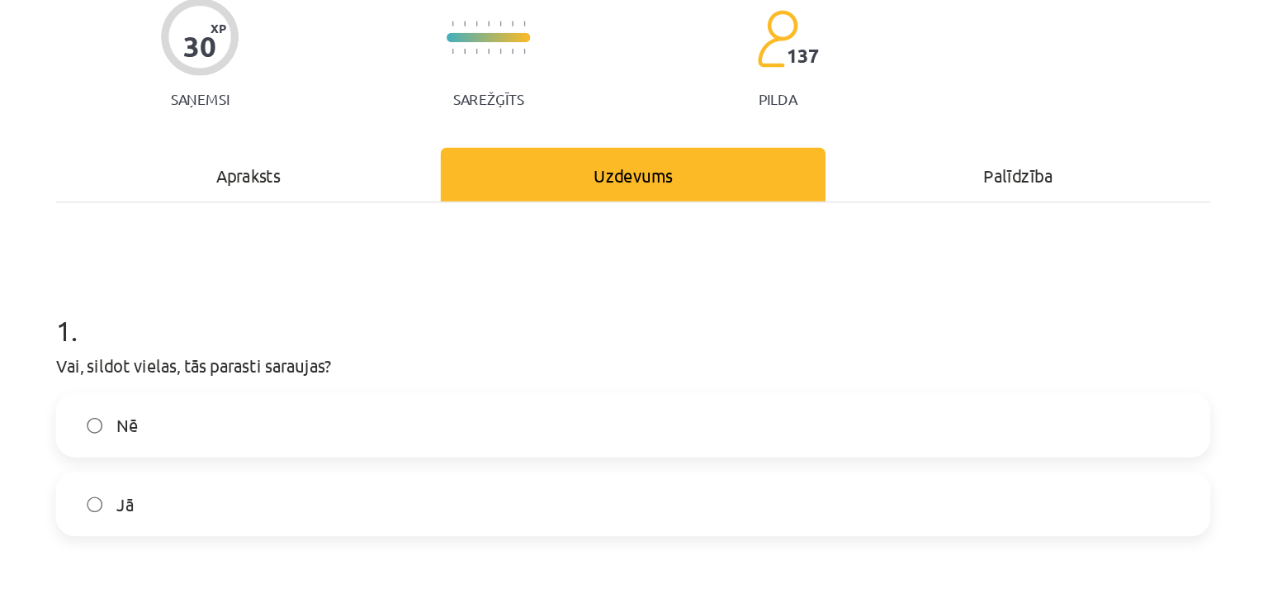
scroll to position [141, 0]
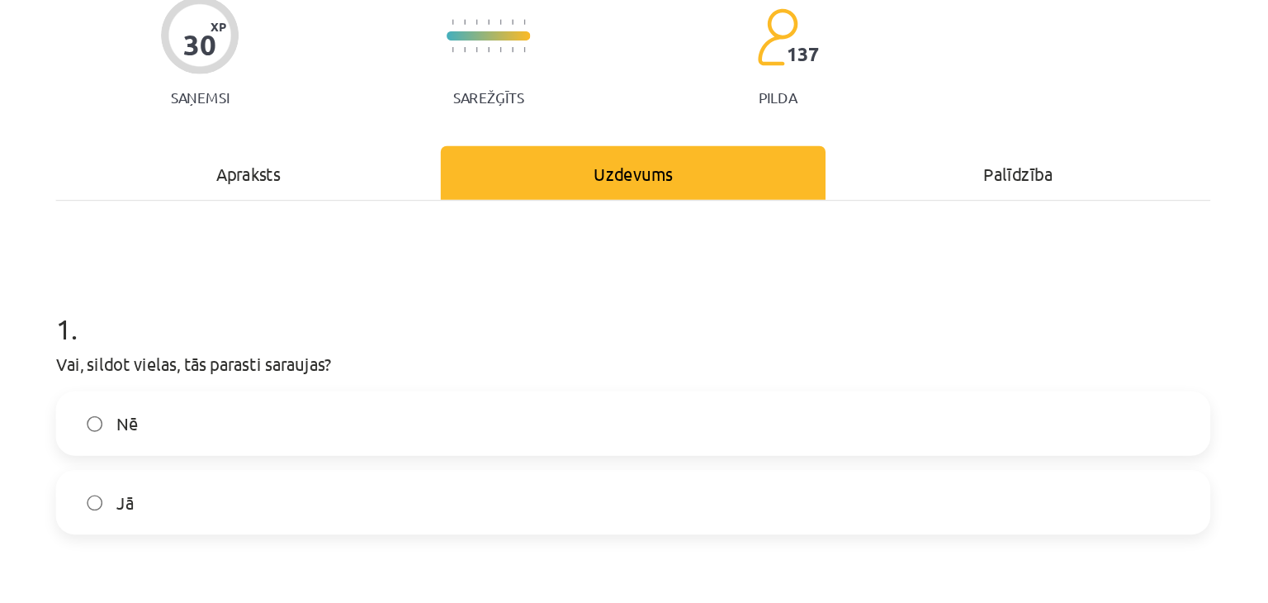
click at [261, 295] on label "Nē" at bounding box center [634, 292] width 794 height 41
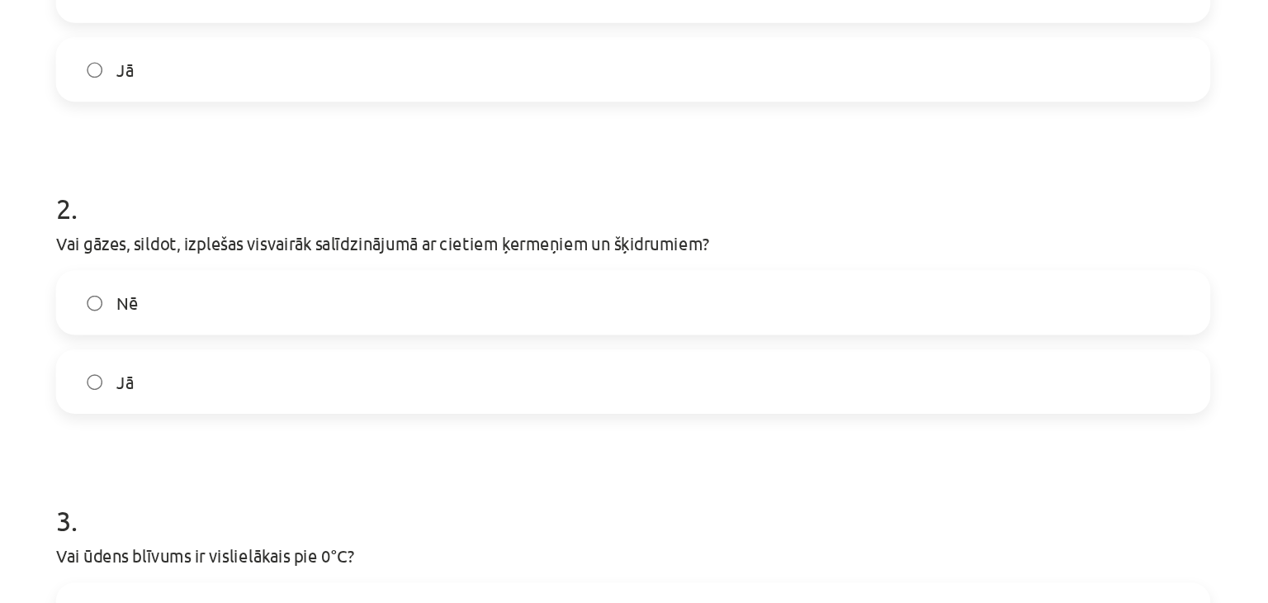
scroll to position [439, 0]
click at [248, 266] on label "Jā" at bounding box center [634, 264] width 794 height 41
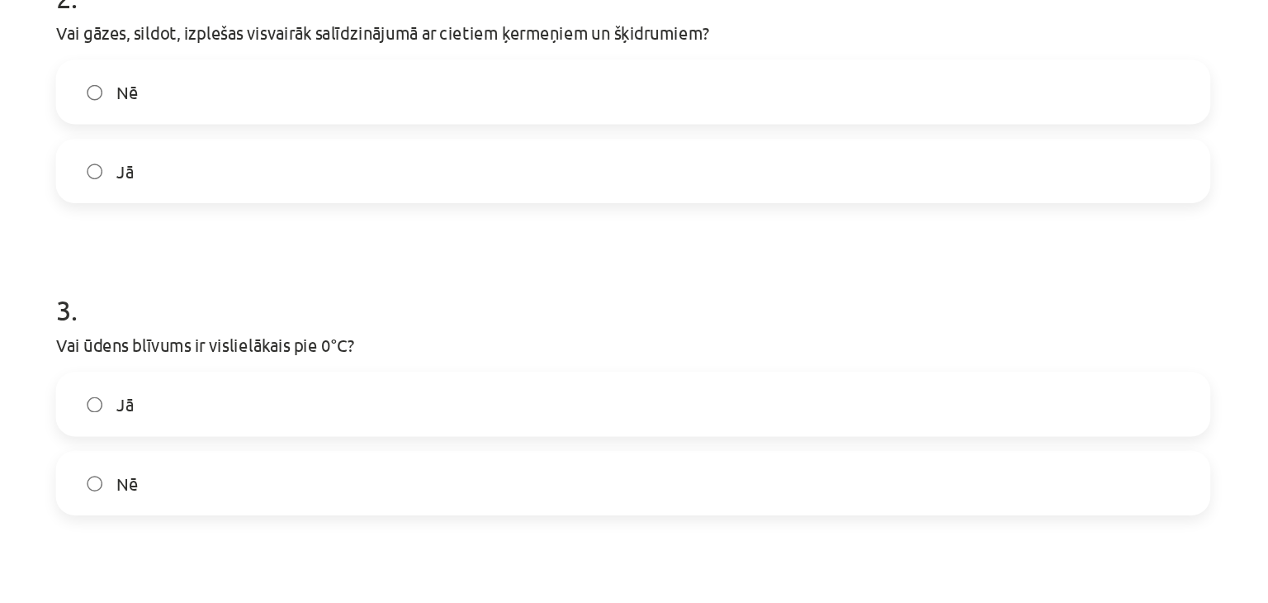
scroll to position [587, 0]
click at [258, 320] on label "Nē" at bounding box center [634, 332] width 794 height 41
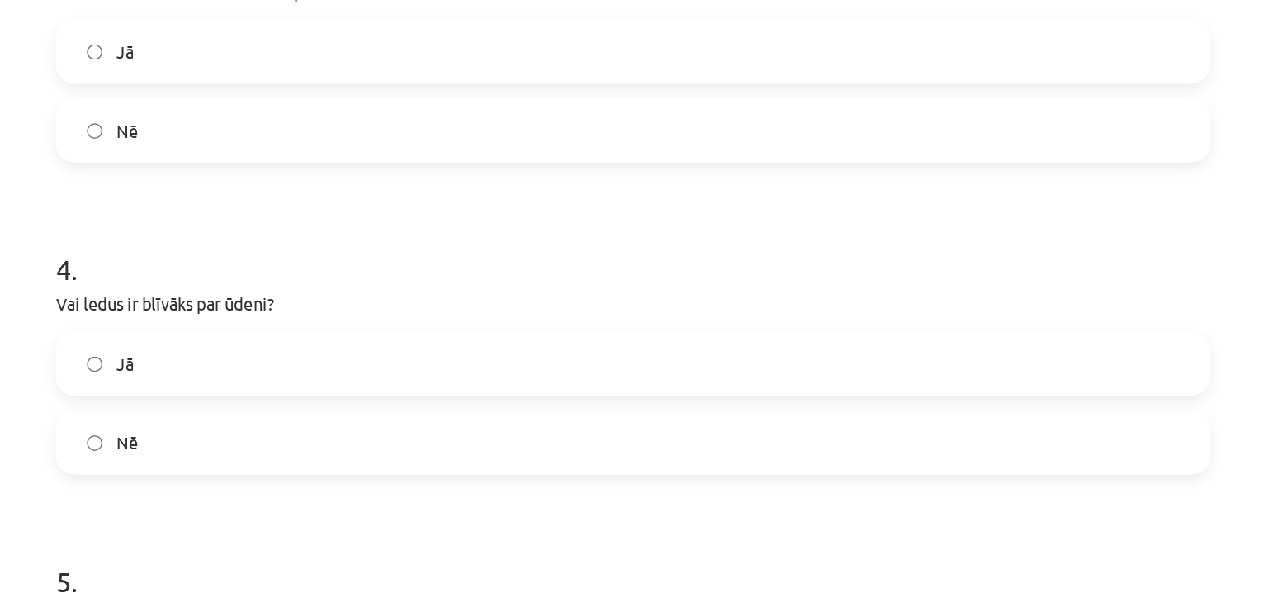
scroll to position [832, 0]
click at [244, 245] on label "Jā" at bounding box center [634, 248] width 794 height 41
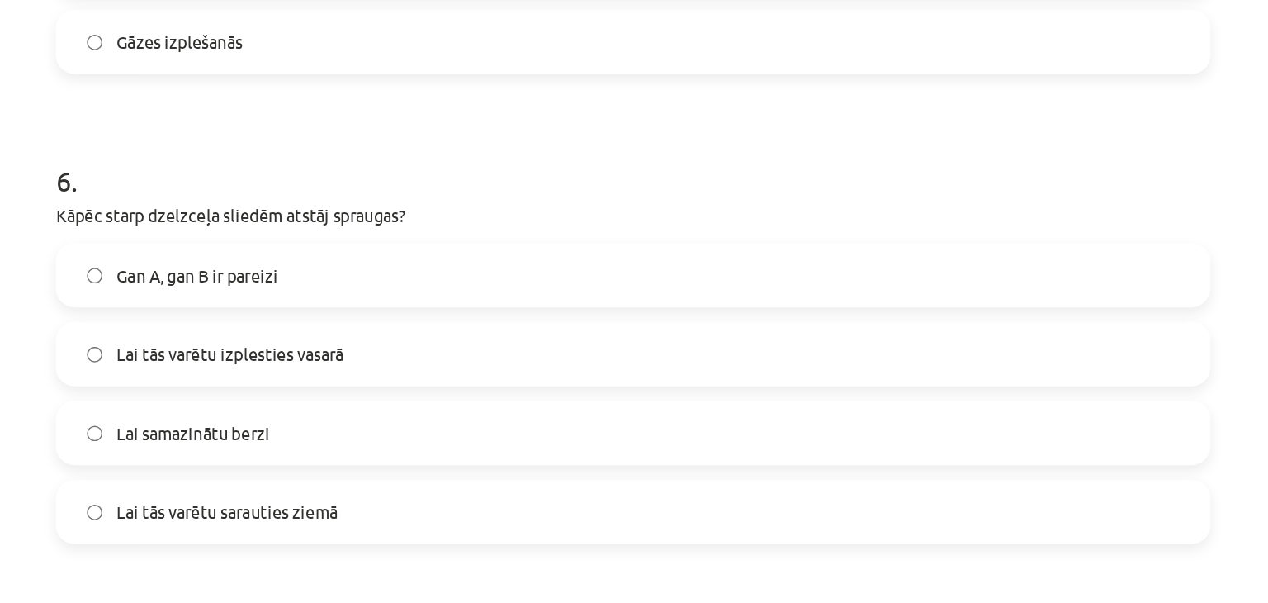
scroll to position [1429, 0]
click at [263, 243] on label "Lai tās varētu izplesties vasarā" at bounding box center [634, 245] width 794 height 41
click at [249, 315] on label "Lai samazinātu berzi" at bounding box center [634, 300] width 794 height 41
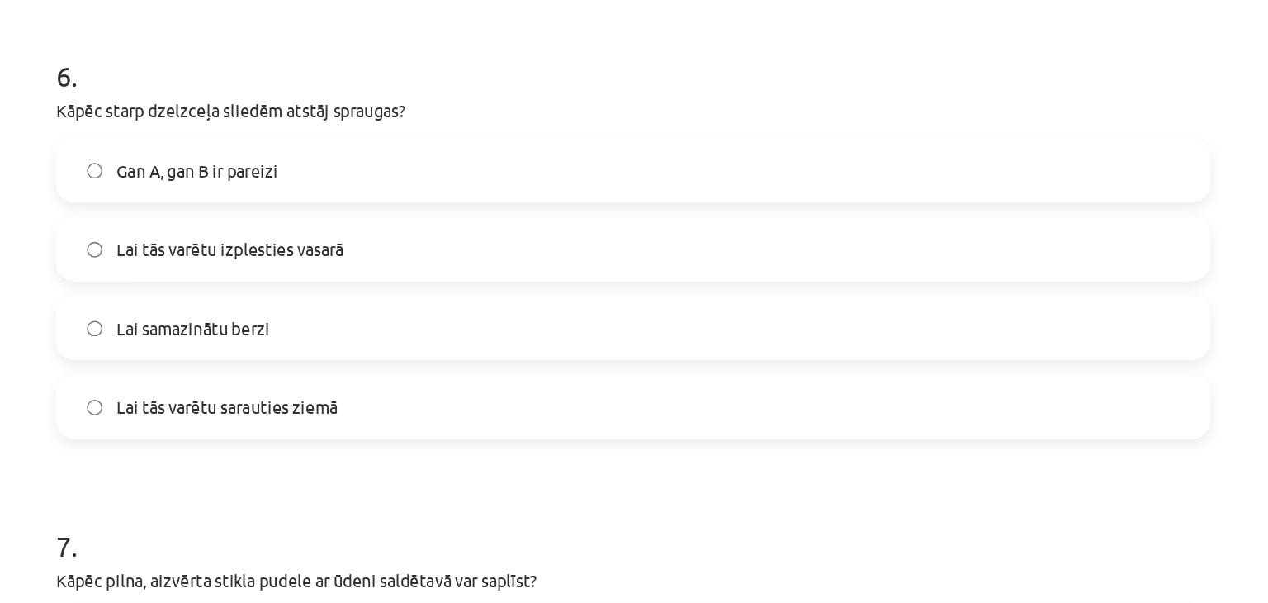
scroll to position [1500, 0]
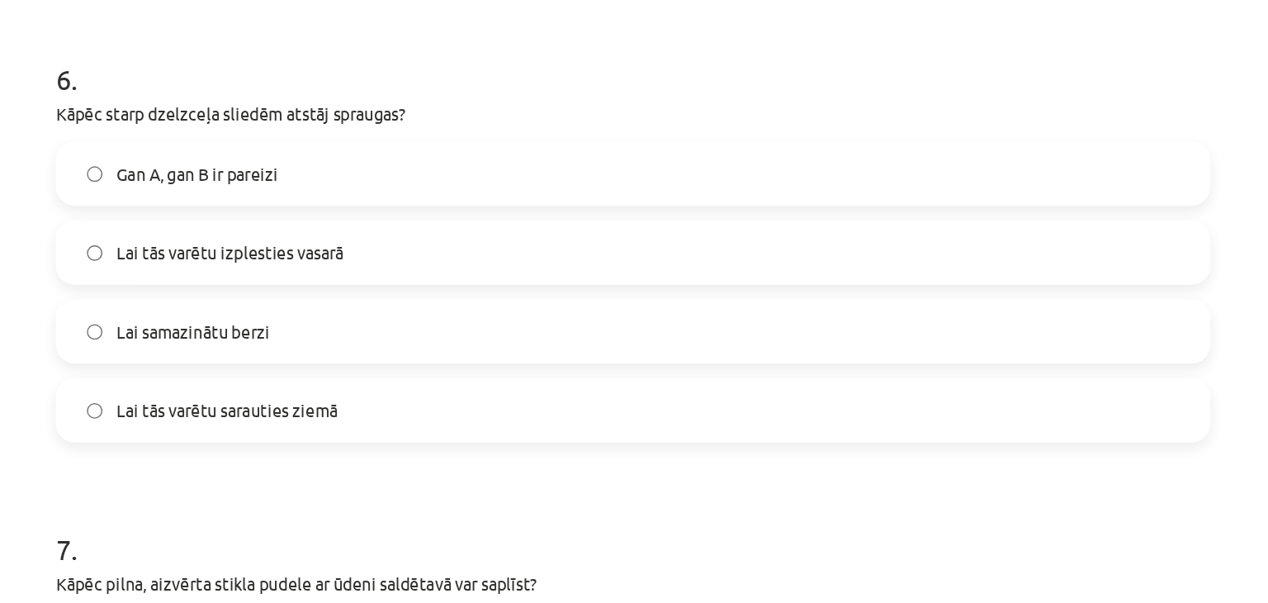
click at [244, 174] on label "Lai tās varētu izplesties vasarā" at bounding box center [634, 174] width 794 height 41
click at [246, 236] on label "Lai samazinātu berzi" at bounding box center [634, 229] width 794 height 41
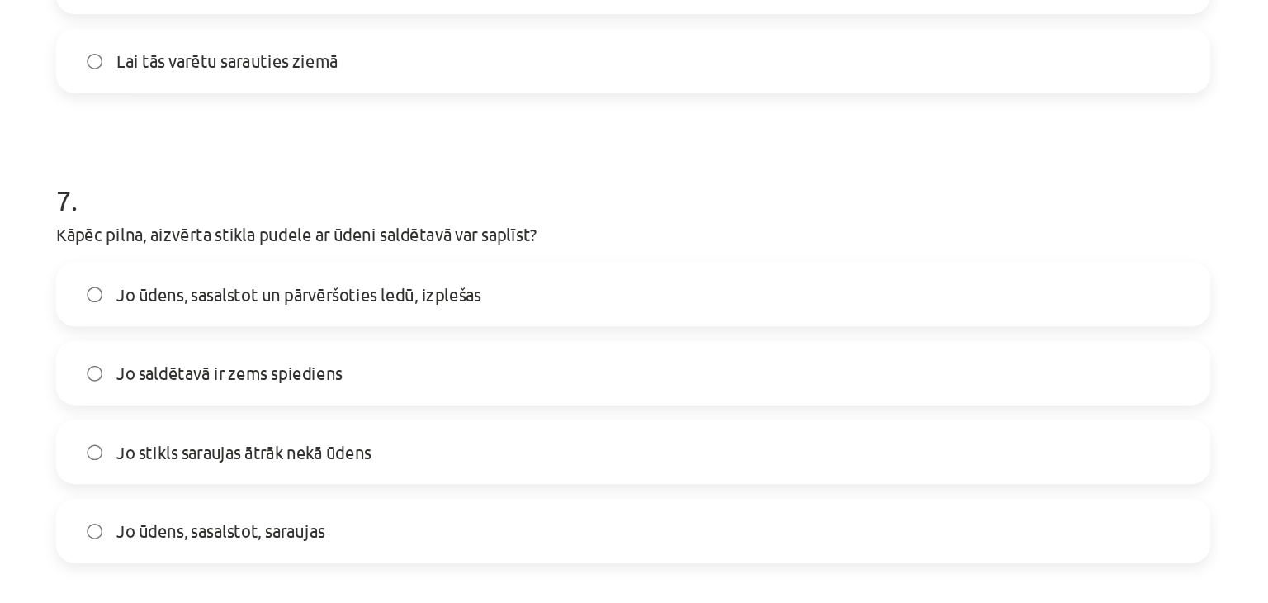
scroll to position [1743, 0]
click at [427, 206] on span "Jo ūdens, sasalstot un pārvēršoties ledū, izplešas" at bounding box center [403, 202] width 252 height 17
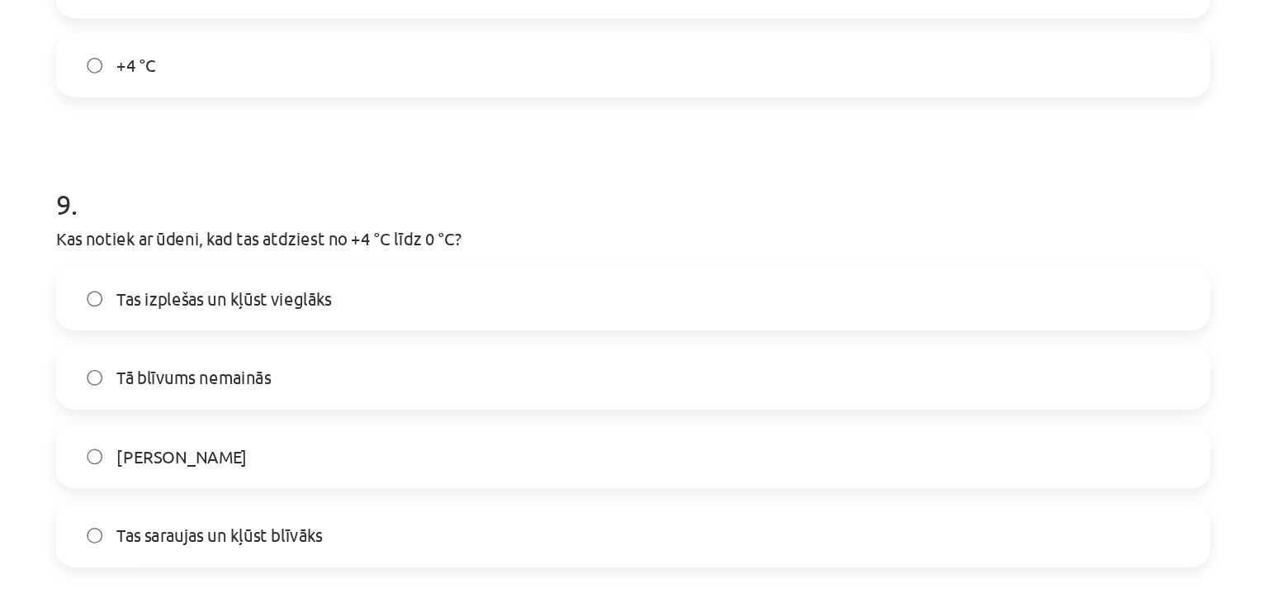
scroll to position [2398, 0]
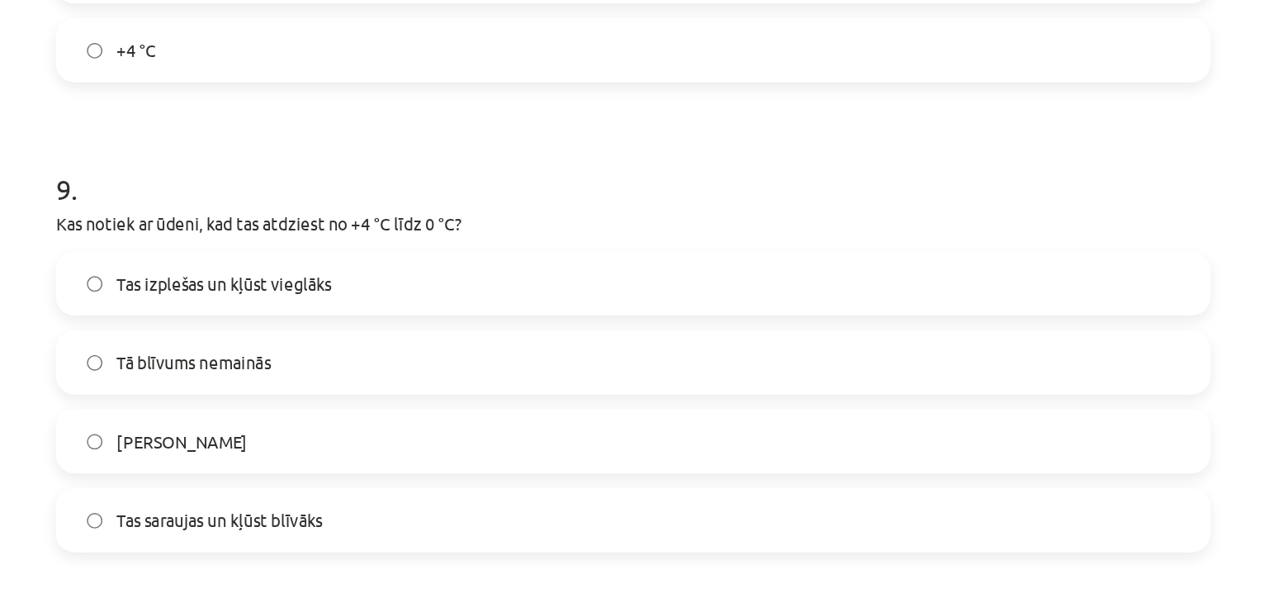
click at [263, 192] on label "Tas izplešas un kļūst vieglāks" at bounding box center [634, 196] width 794 height 41
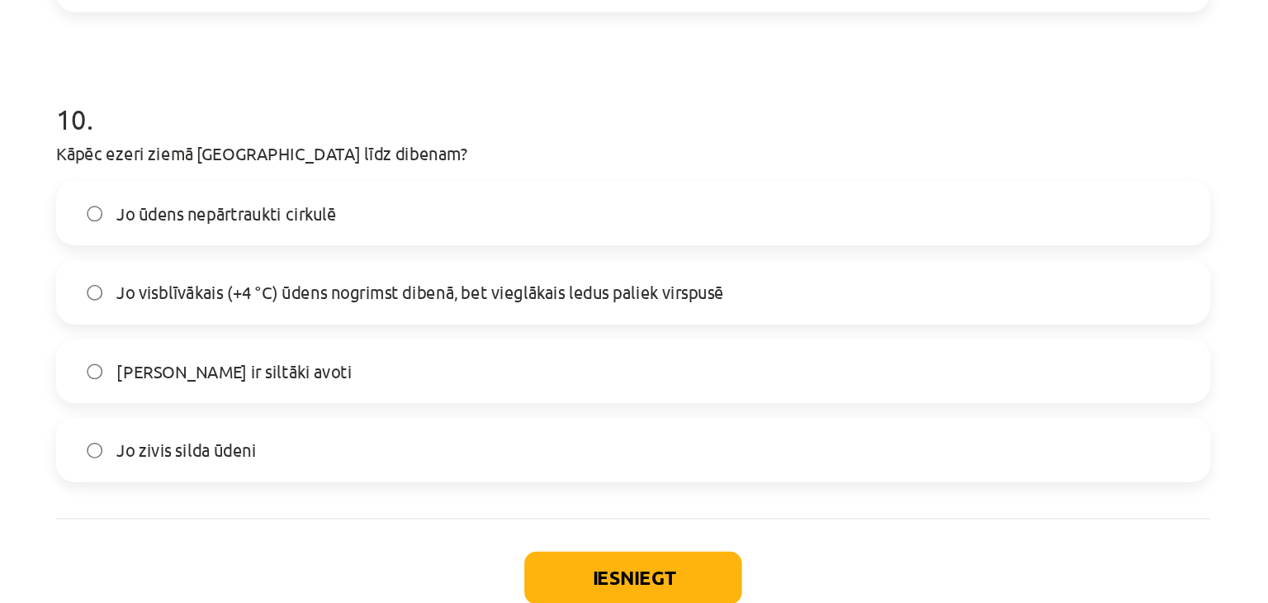
scroll to position [97, 0]
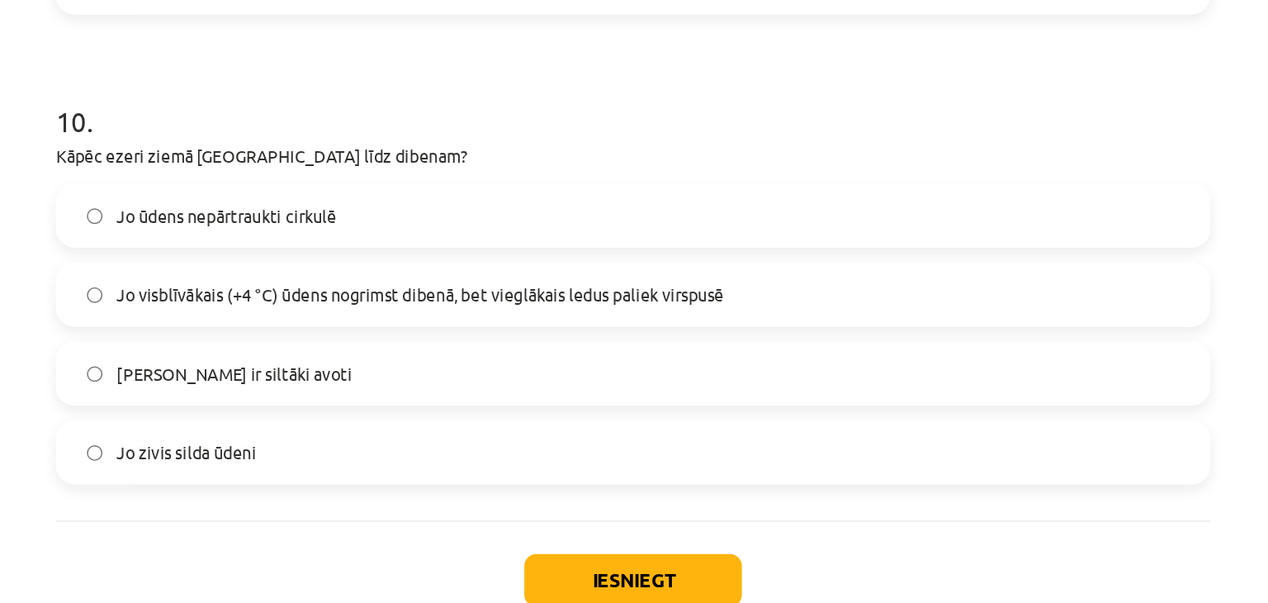
click at [277, 273] on span "Jo visblīvākais (+4 °C) ūdens nogrimst dibenā, bet vieglākais ledus paliek virs…" at bounding box center [486, 280] width 419 height 17
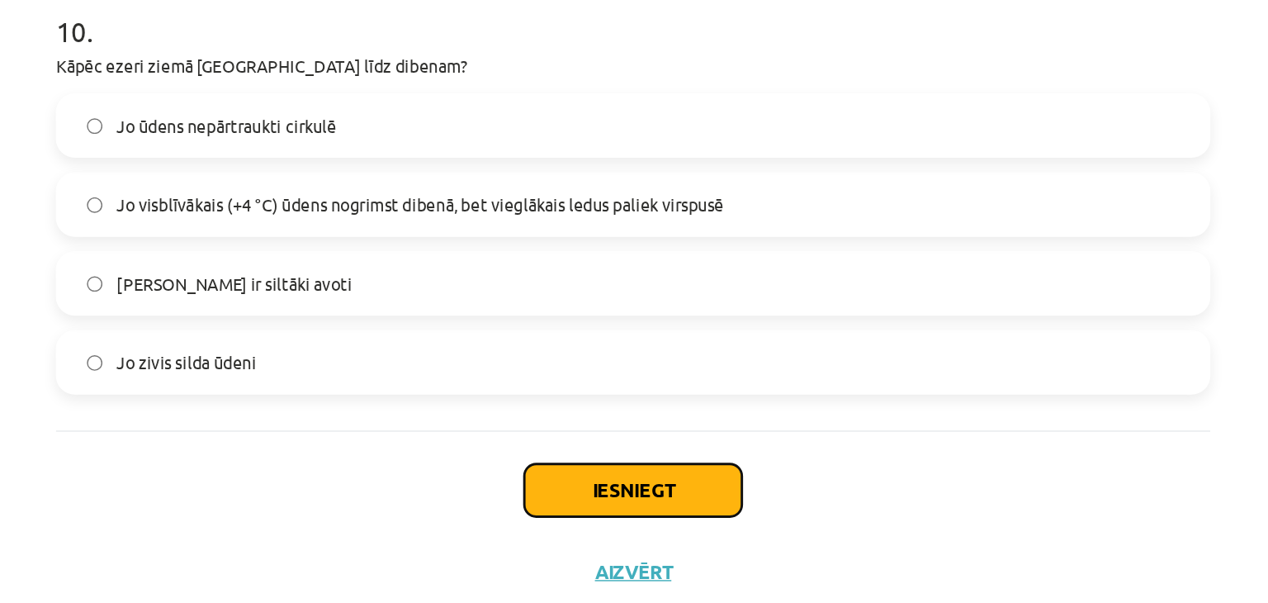
click at [636, 476] on button "Iesniegt" at bounding box center [634, 478] width 150 height 36
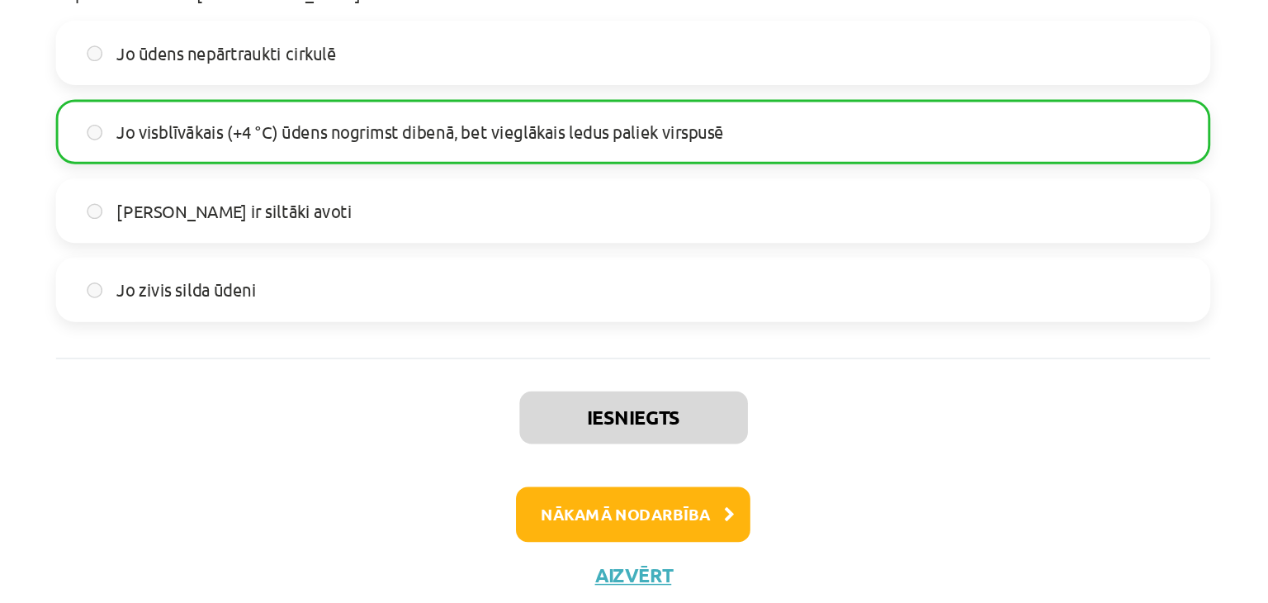
scroll to position [2744, 0]
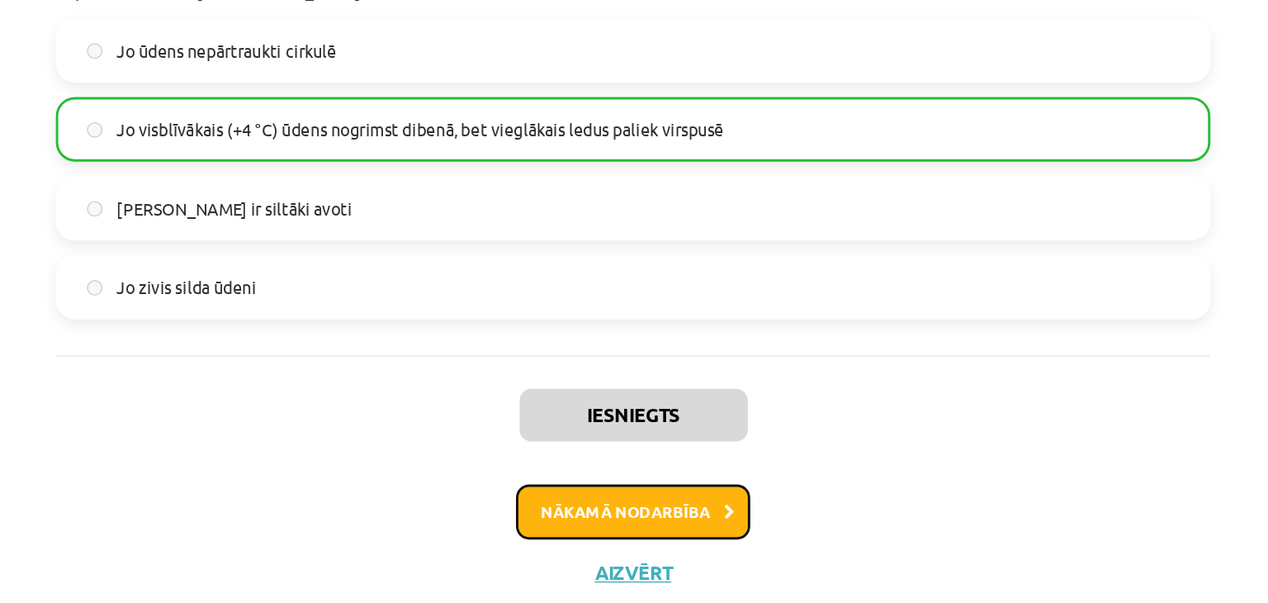
click at [611, 485] on button "Nākamā nodarbība" at bounding box center [634, 493] width 162 height 38
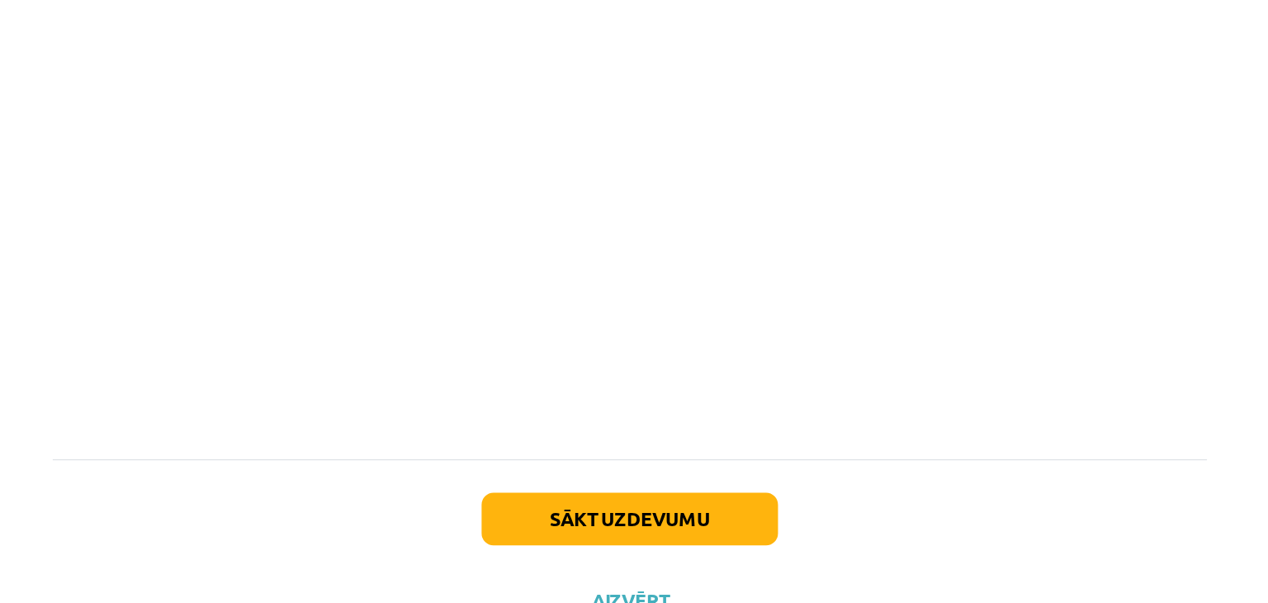
scroll to position [92, 0]
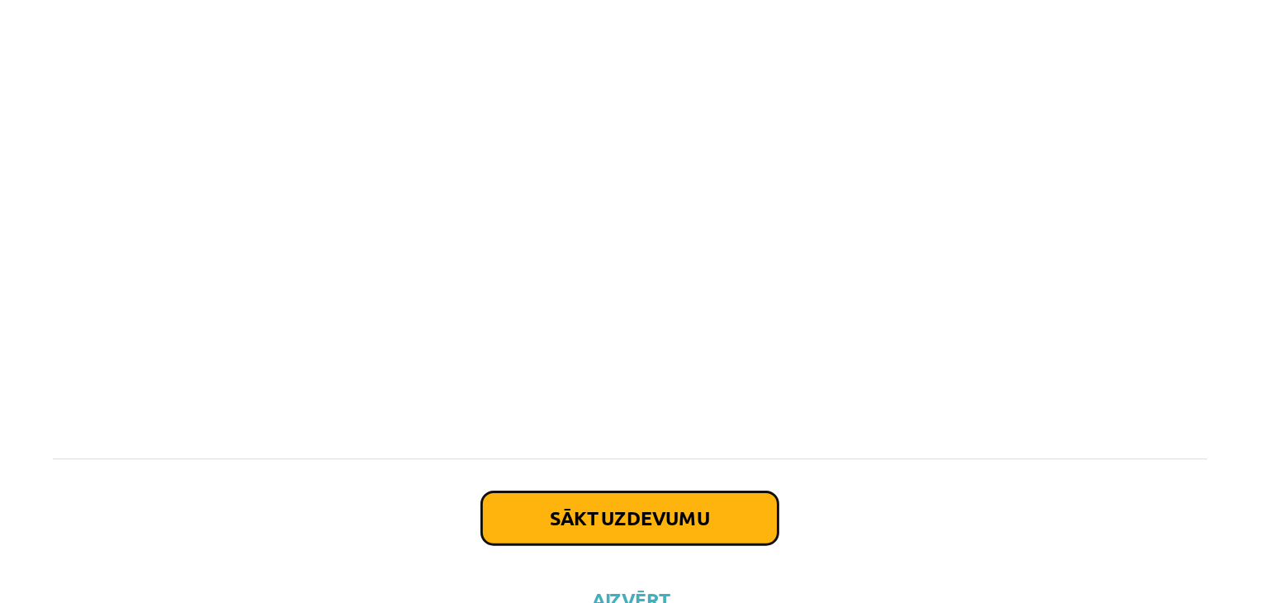
click at [680, 476] on button "Sākt uzdevumu" at bounding box center [634, 478] width 205 height 36
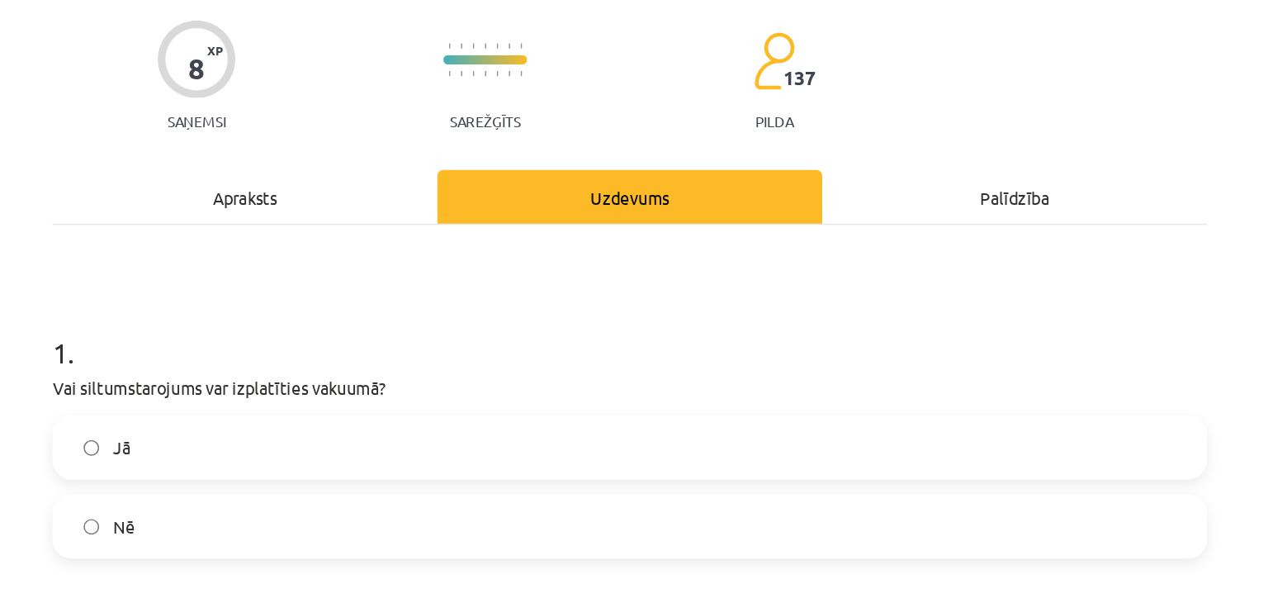
scroll to position [125, 0]
click at [344, 306] on label "Jā" at bounding box center [634, 308] width 794 height 41
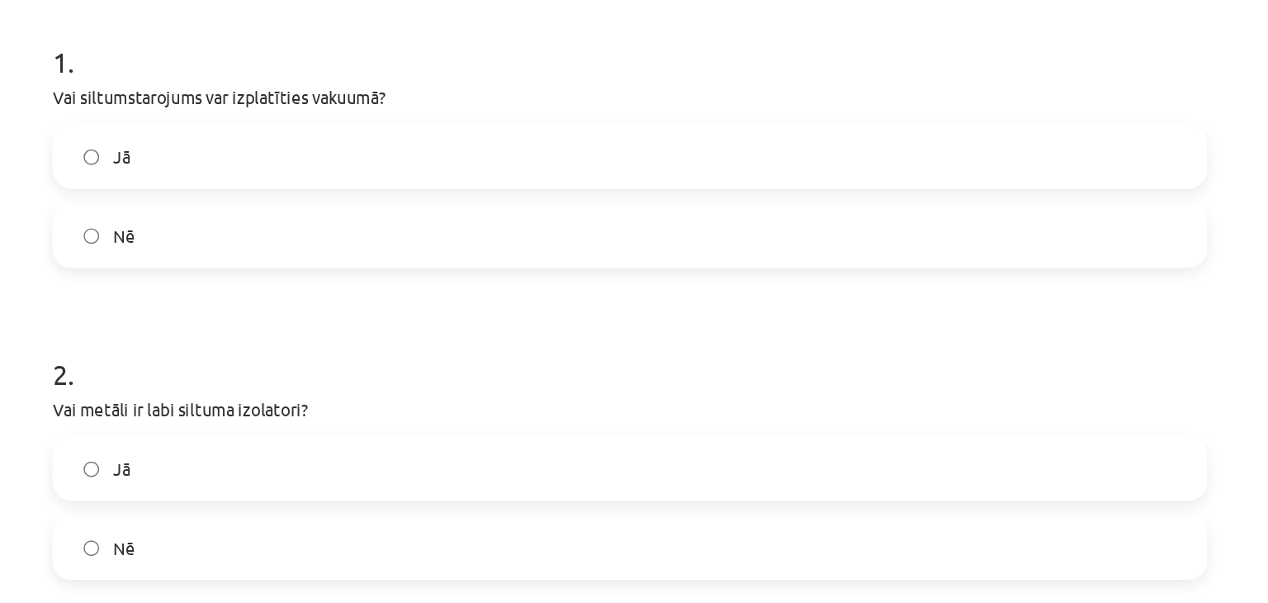
scroll to position [327, 0]
drag, startPoint x: 344, startPoint y: 306, endPoint x: 409, endPoint y: 251, distance: 84.9
click at [409, 251] on div "2 . Vai metāli ir labi siltuma izolatori? Jā Nē" at bounding box center [634, 308] width 798 height 182
click at [409, 251] on h1 "2 ." at bounding box center [634, 242] width 798 height 51
click at [256, 329] on label "Jā" at bounding box center [634, 322] width 794 height 41
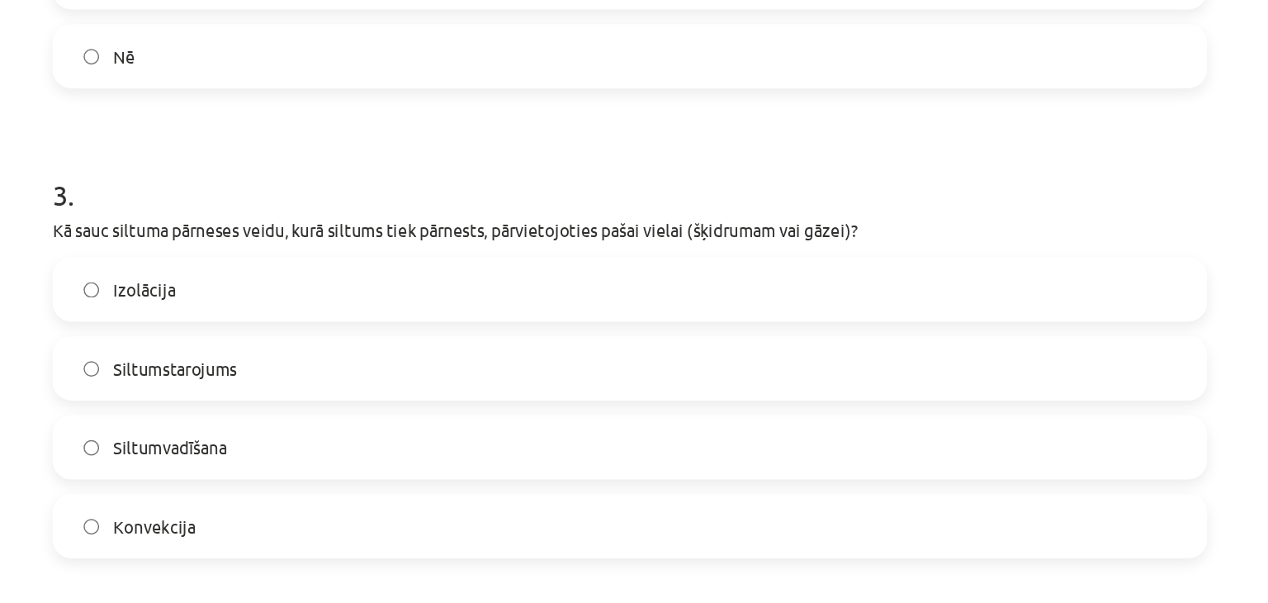
scroll to position [676, 0]
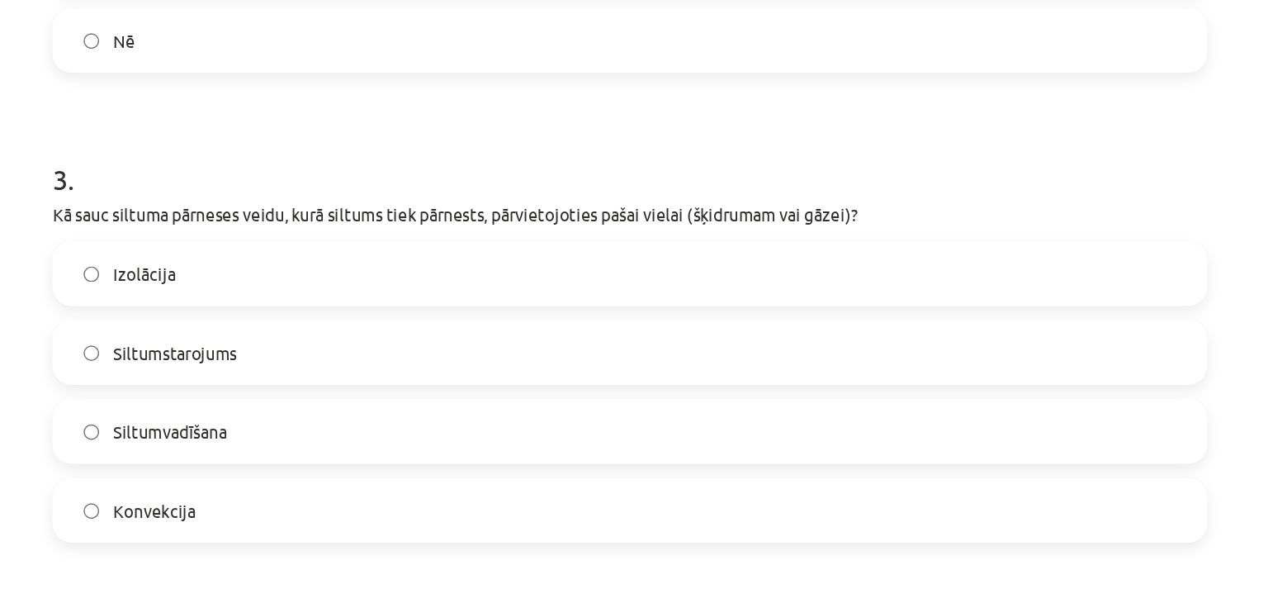
click at [251, 367] on label "Konvekcija" at bounding box center [634, 352] width 794 height 41
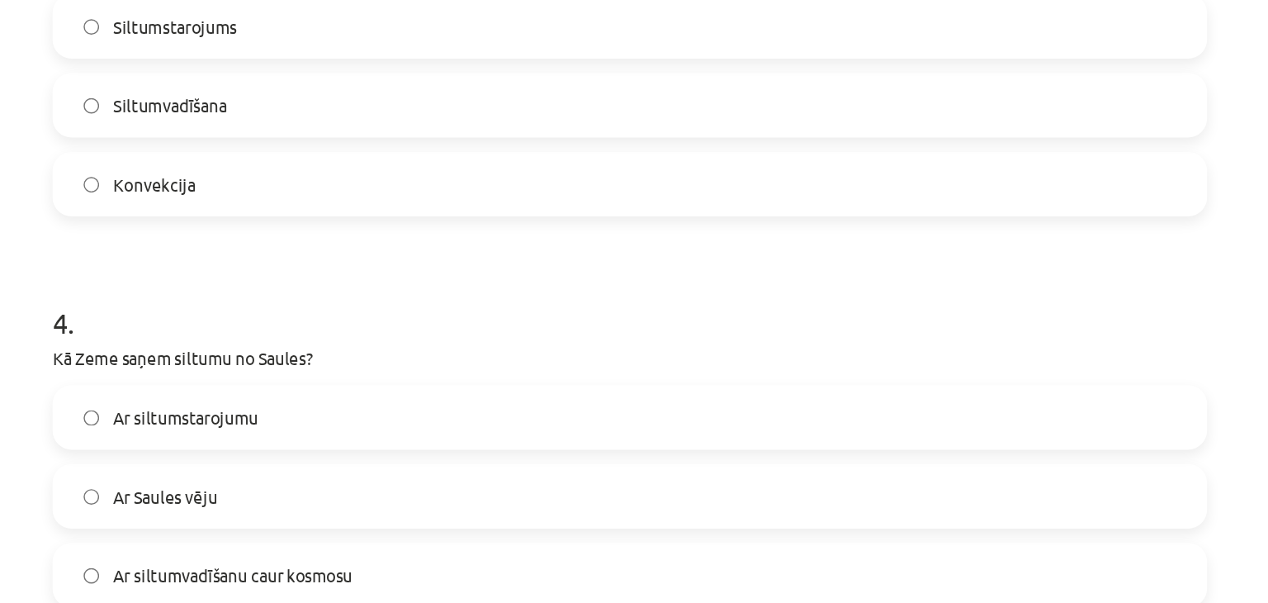
scroll to position [910, 0]
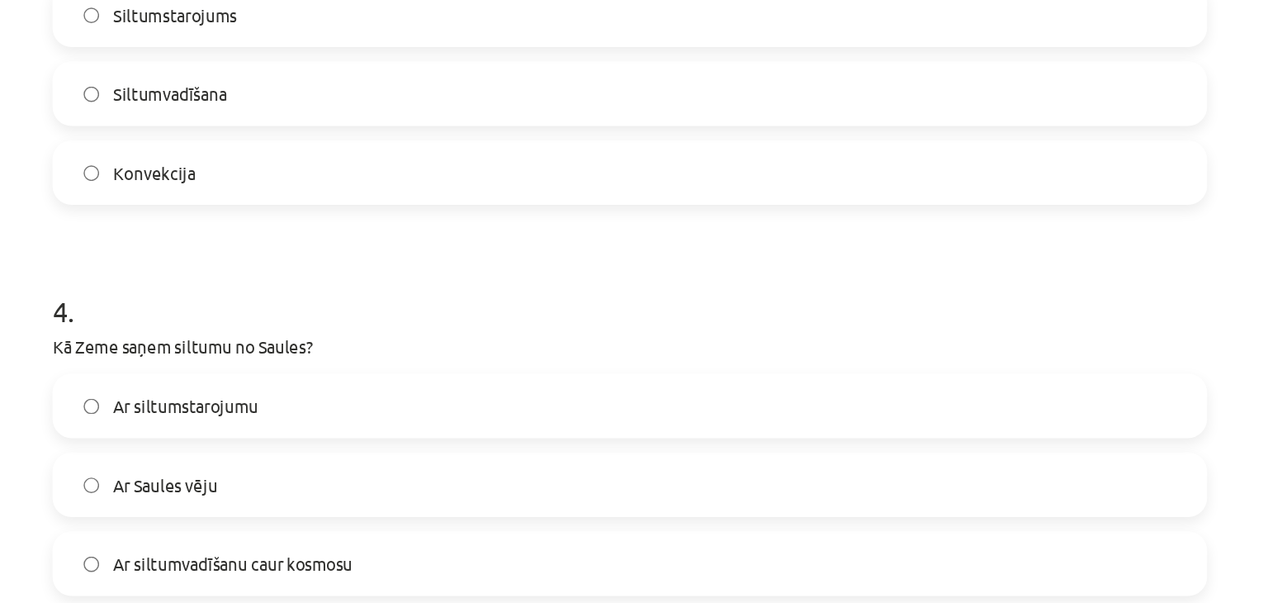
click at [258, 295] on label "Ar siltumstarojumu" at bounding box center [634, 279] width 794 height 41
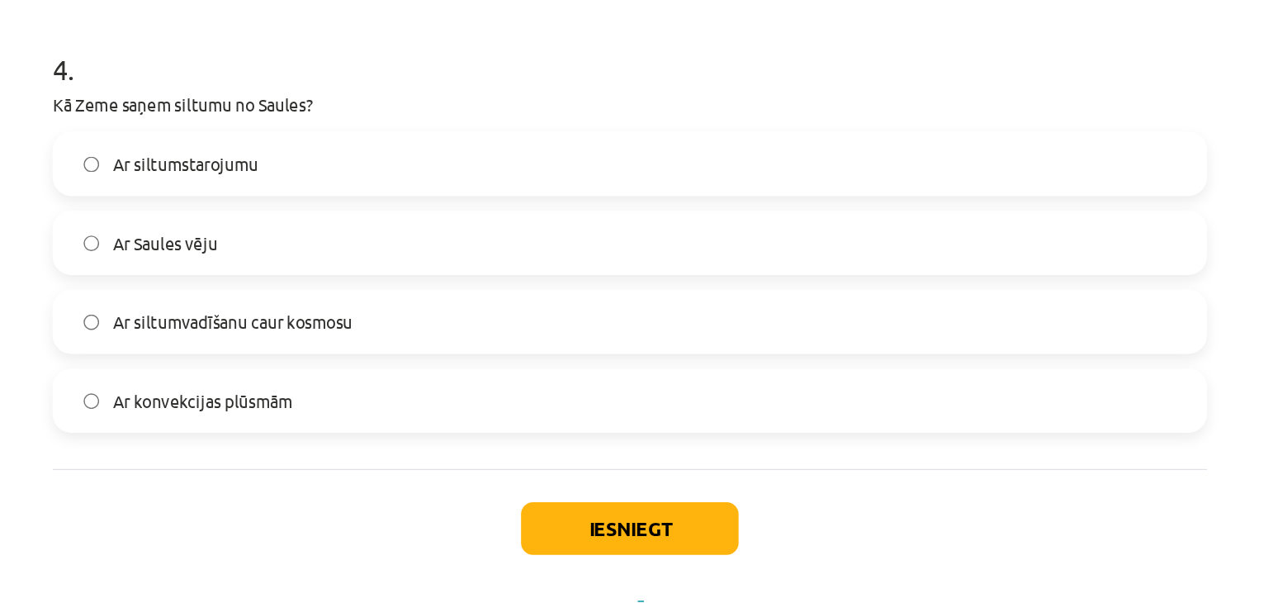
scroll to position [92, 0]
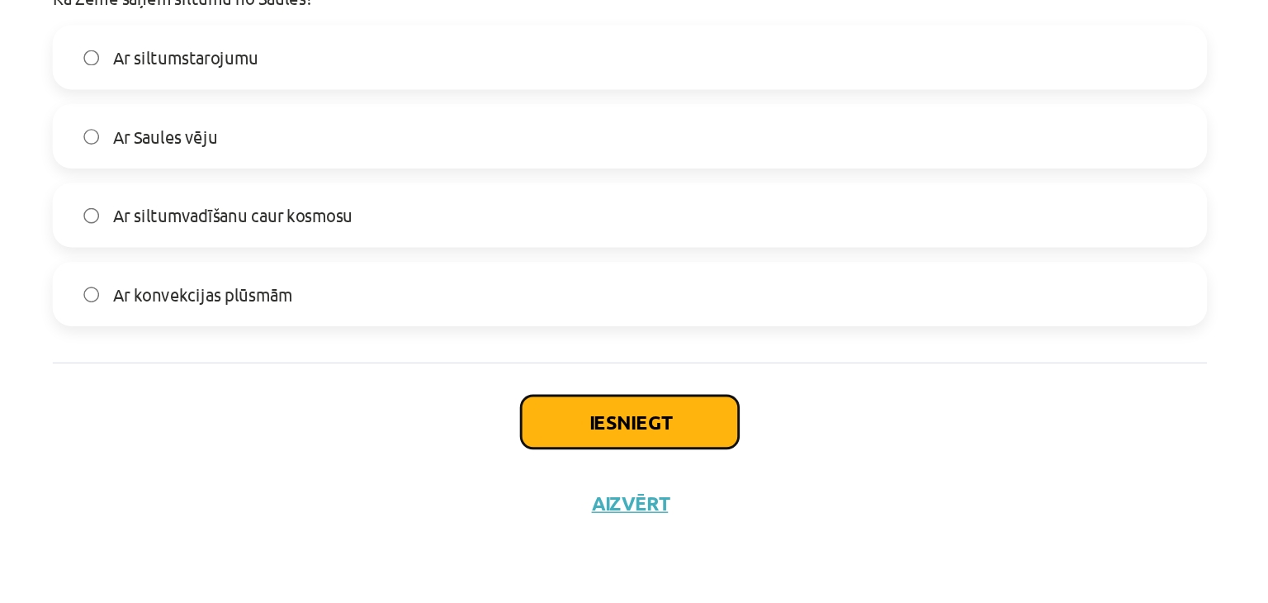
click at [590, 485] on button "Iesniegt" at bounding box center [634, 477] width 150 height 36
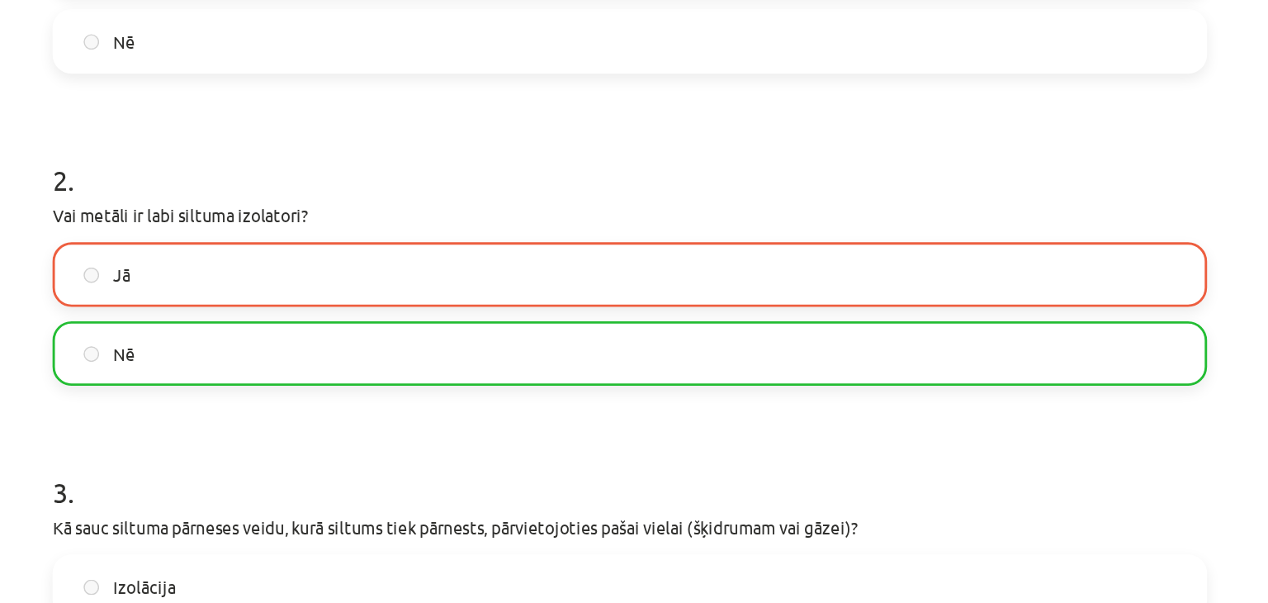
scroll to position [274, 0]
click at [541, 377] on label "Jā" at bounding box center [634, 375] width 794 height 41
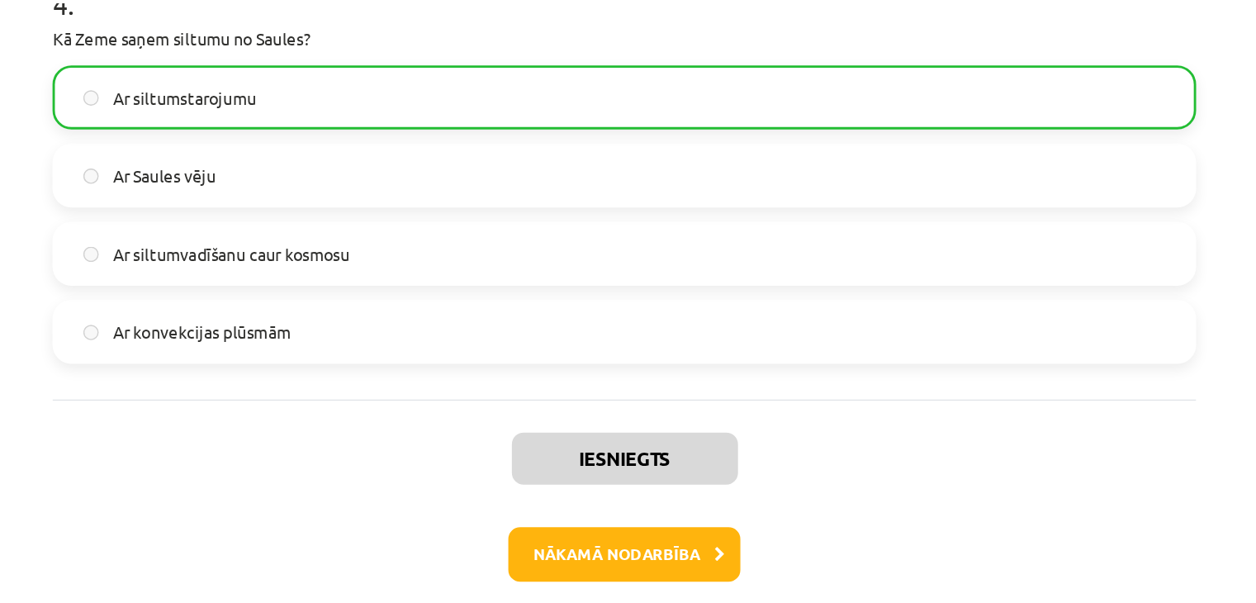
scroll to position [993, 0]
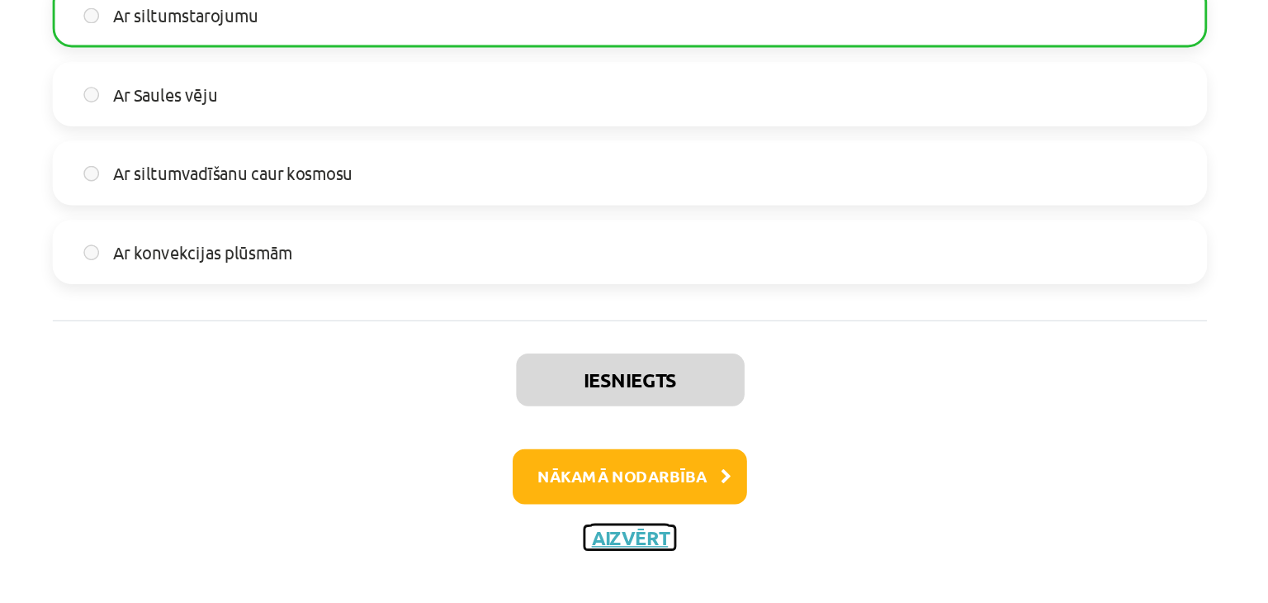
click at [623, 552] on button "Aizvērt" at bounding box center [634, 557] width 63 height 17
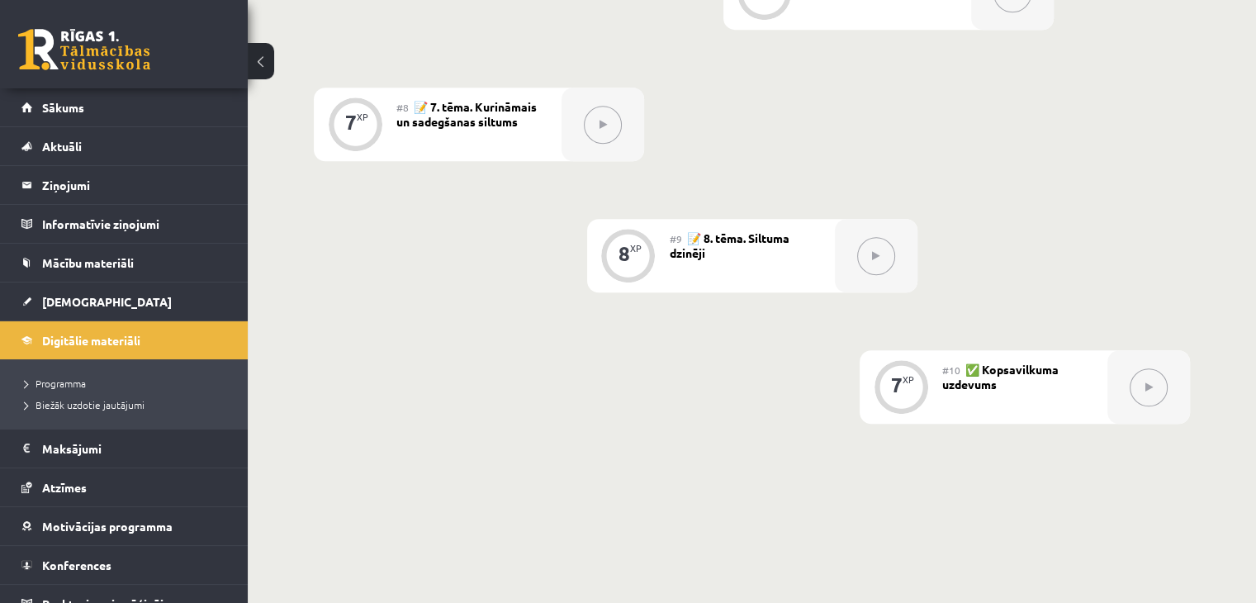
scroll to position [1285, 0]
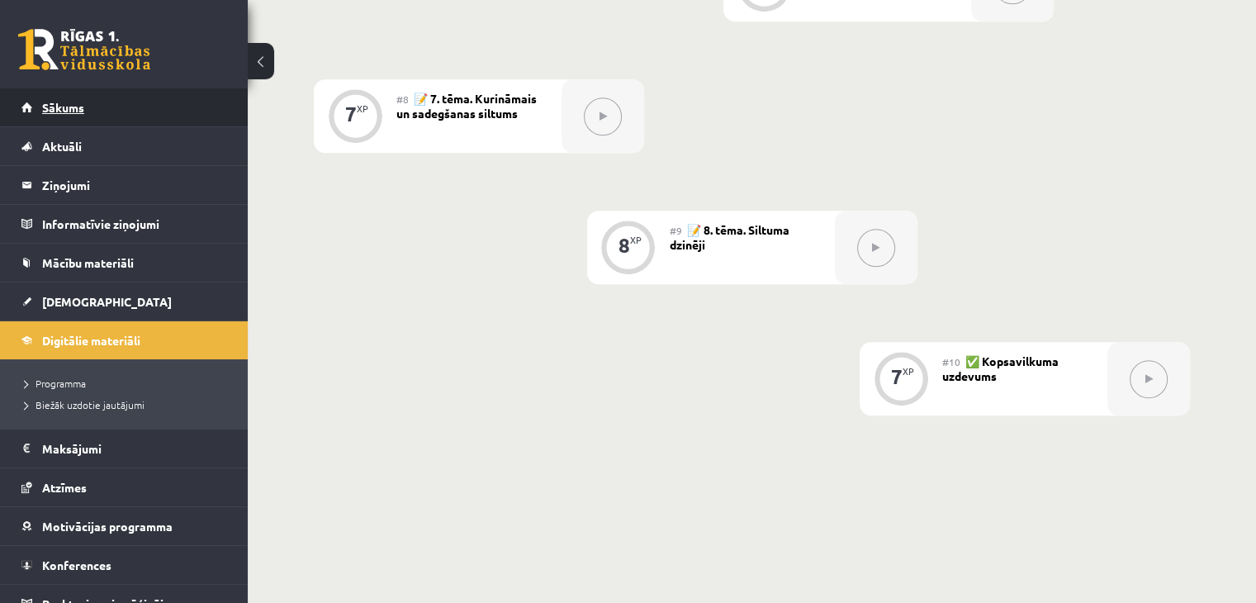
click at [86, 108] on link "Sākums" at bounding box center [124, 107] width 206 height 38
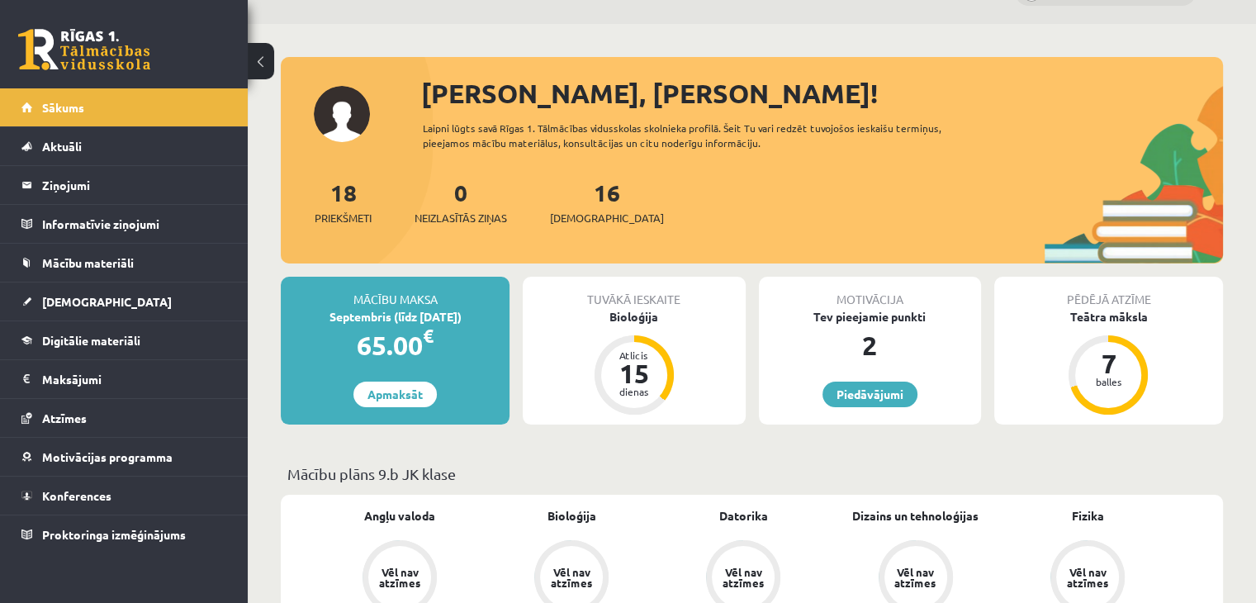
scroll to position [36, 0]
